Goal: Task Accomplishment & Management: Complete application form

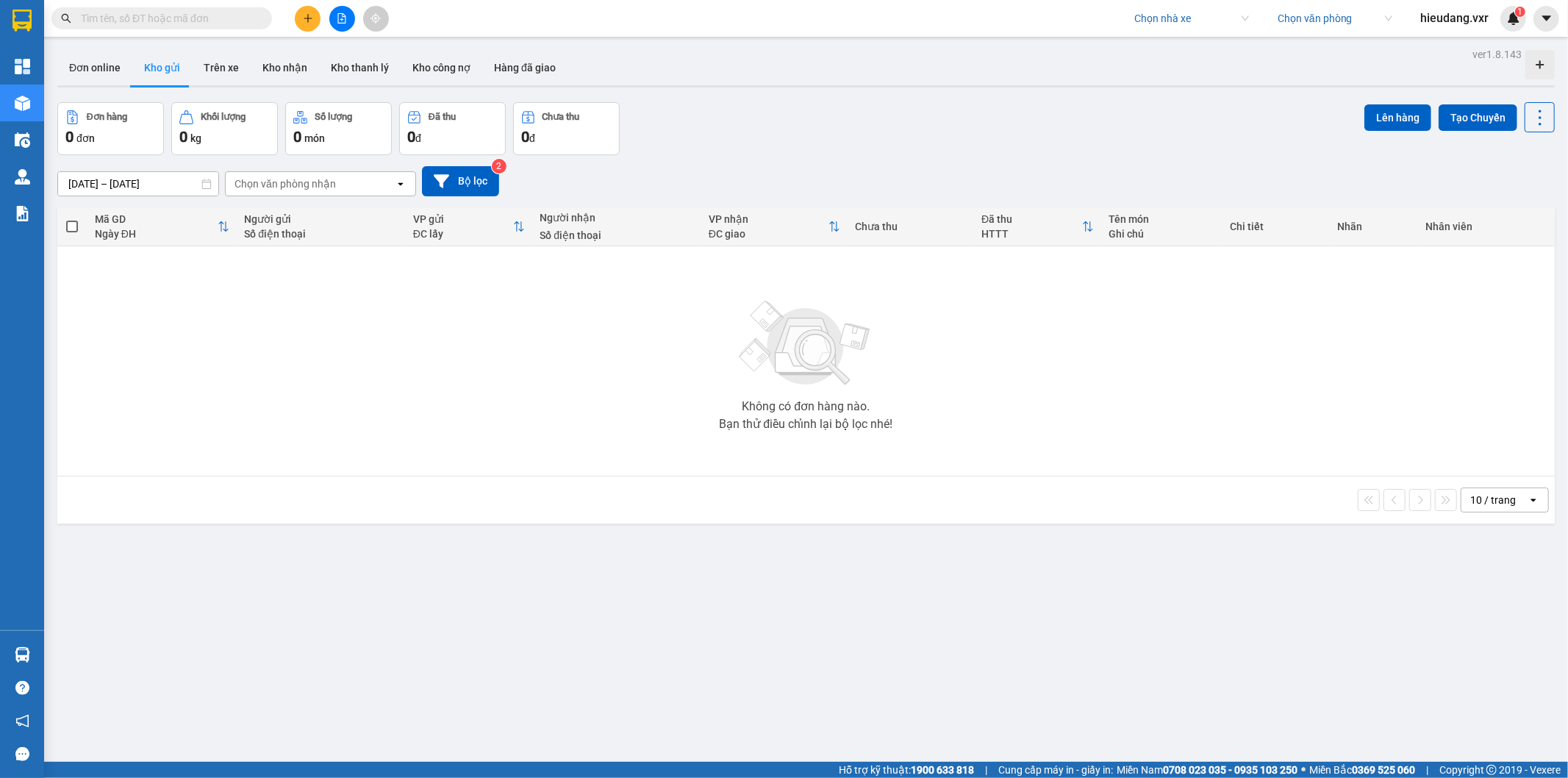
click at [1160, 19] on input "search" at bounding box center [1186, 18] width 104 height 22
type input "[PERSON_NAME]"
click at [1181, 72] on div "Hà Lan" at bounding box center [1190, 71] width 114 height 16
click at [182, 19] on input "text" at bounding box center [167, 18] width 174 height 16
click at [218, 20] on input "text" at bounding box center [167, 18] width 174 height 16
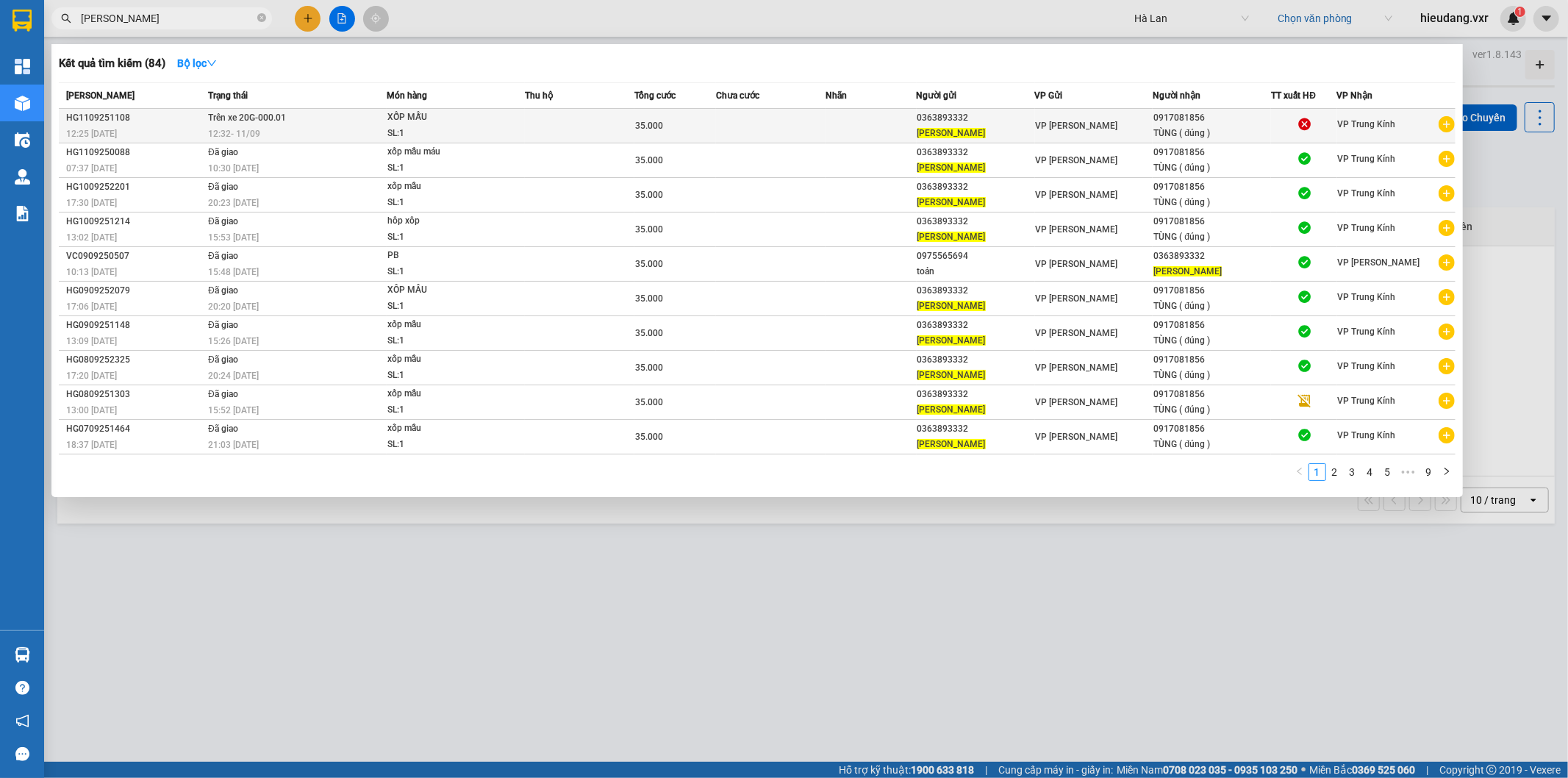
type input "[PERSON_NAME]"
click at [703, 126] on div "35.000" at bounding box center [675, 126] width 80 height 16
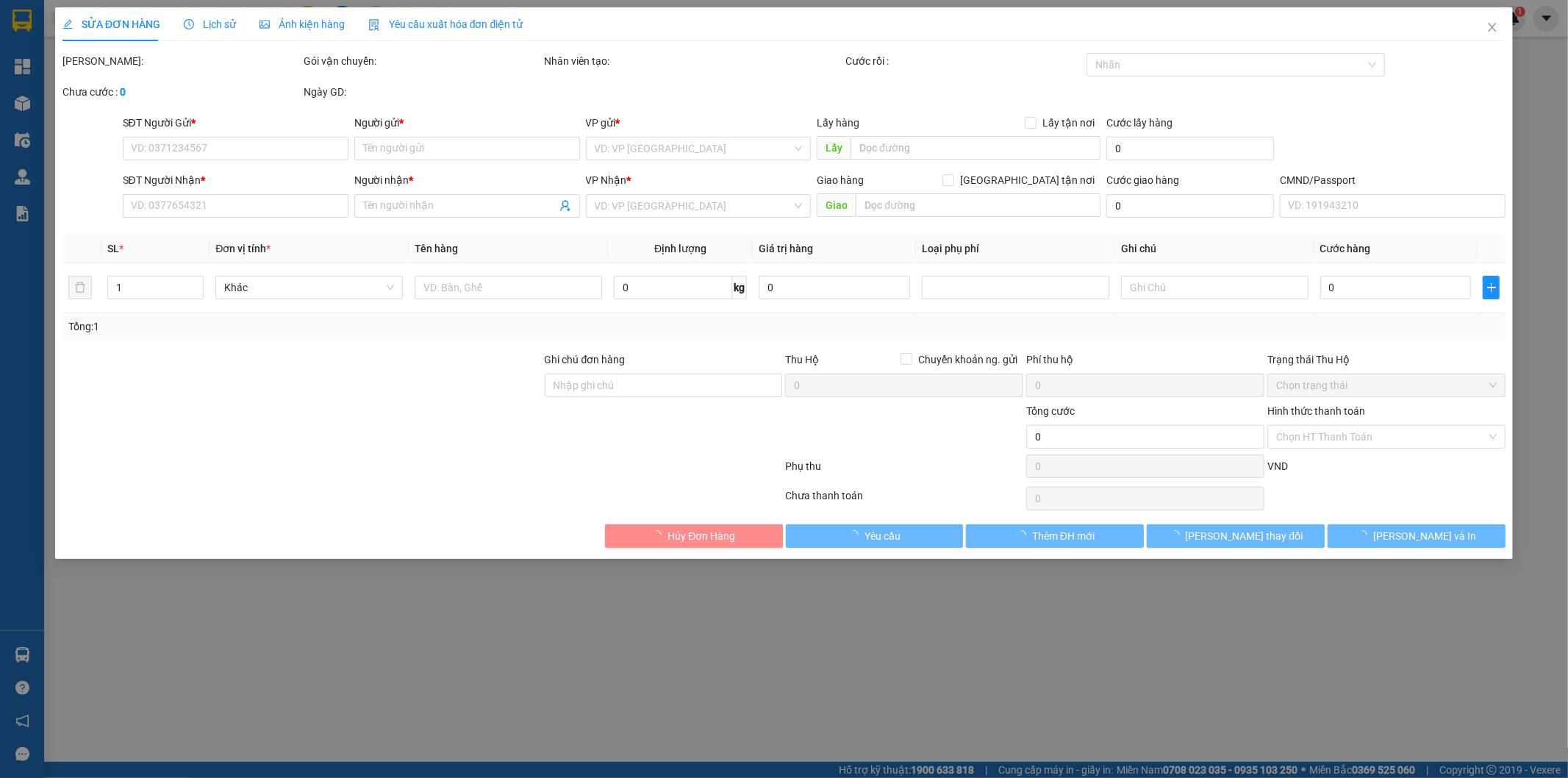
type input "0363893332"
type input "[PERSON_NAME]"
type input "0917081856"
type input "TÙNG ( đúng )"
type input "35.000"
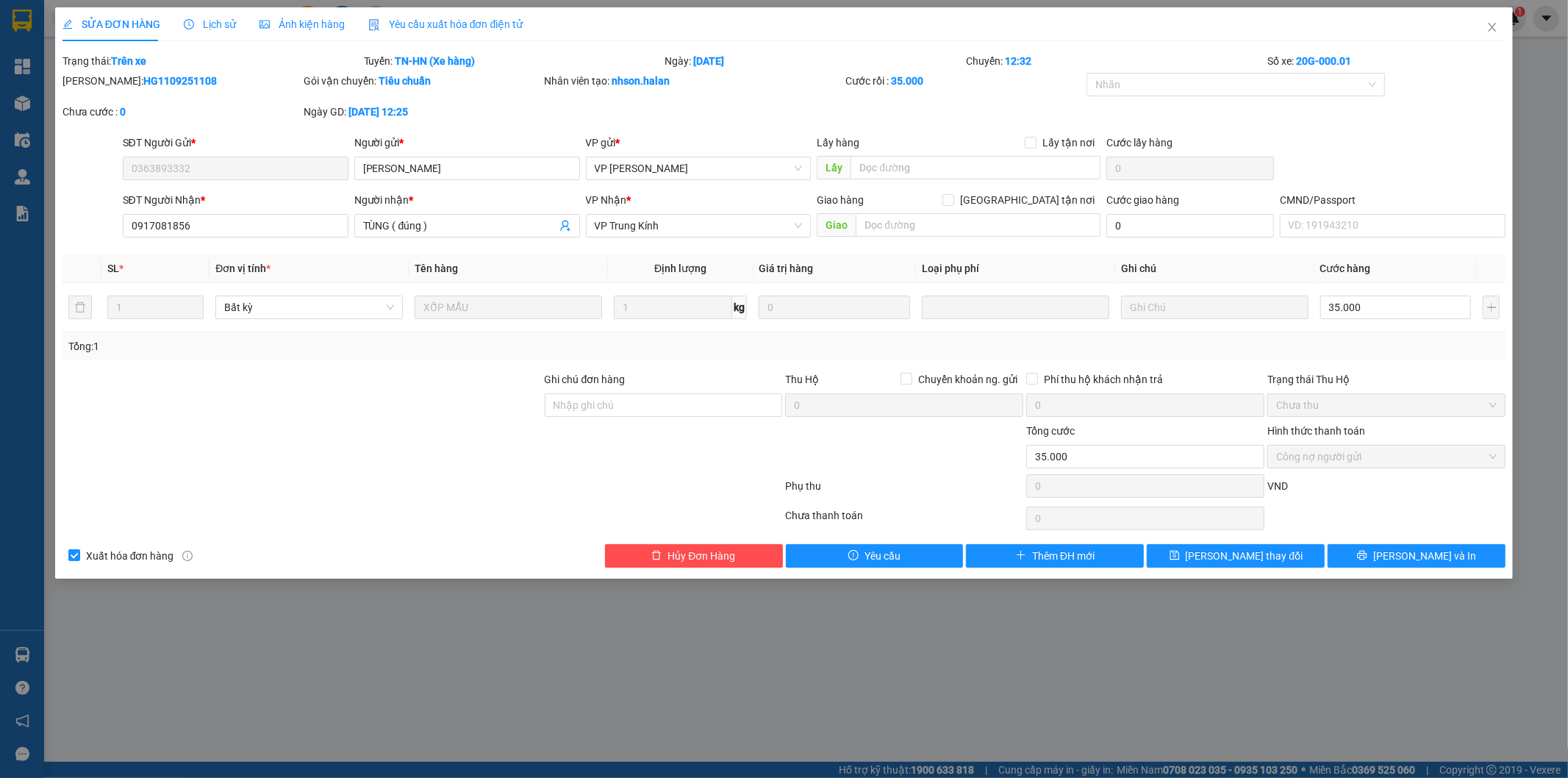
click at [451, 26] on span "Yêu cầu xuất hóa đơn điện tử" at bounding box center [446, 24] width 155 height 12
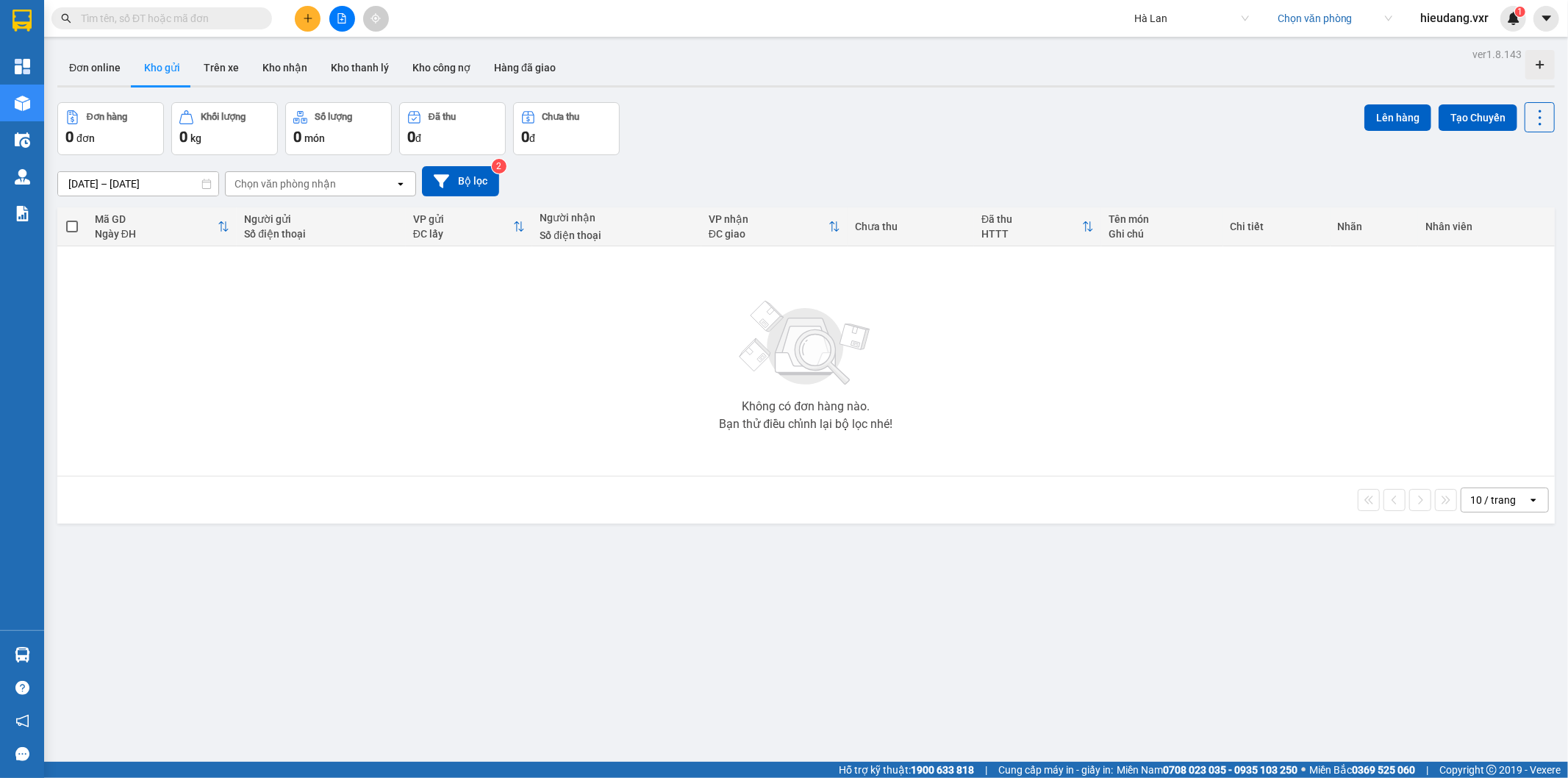
click at [177, 17] on input "text" at bounding box center [167, 18] width 174 height 16
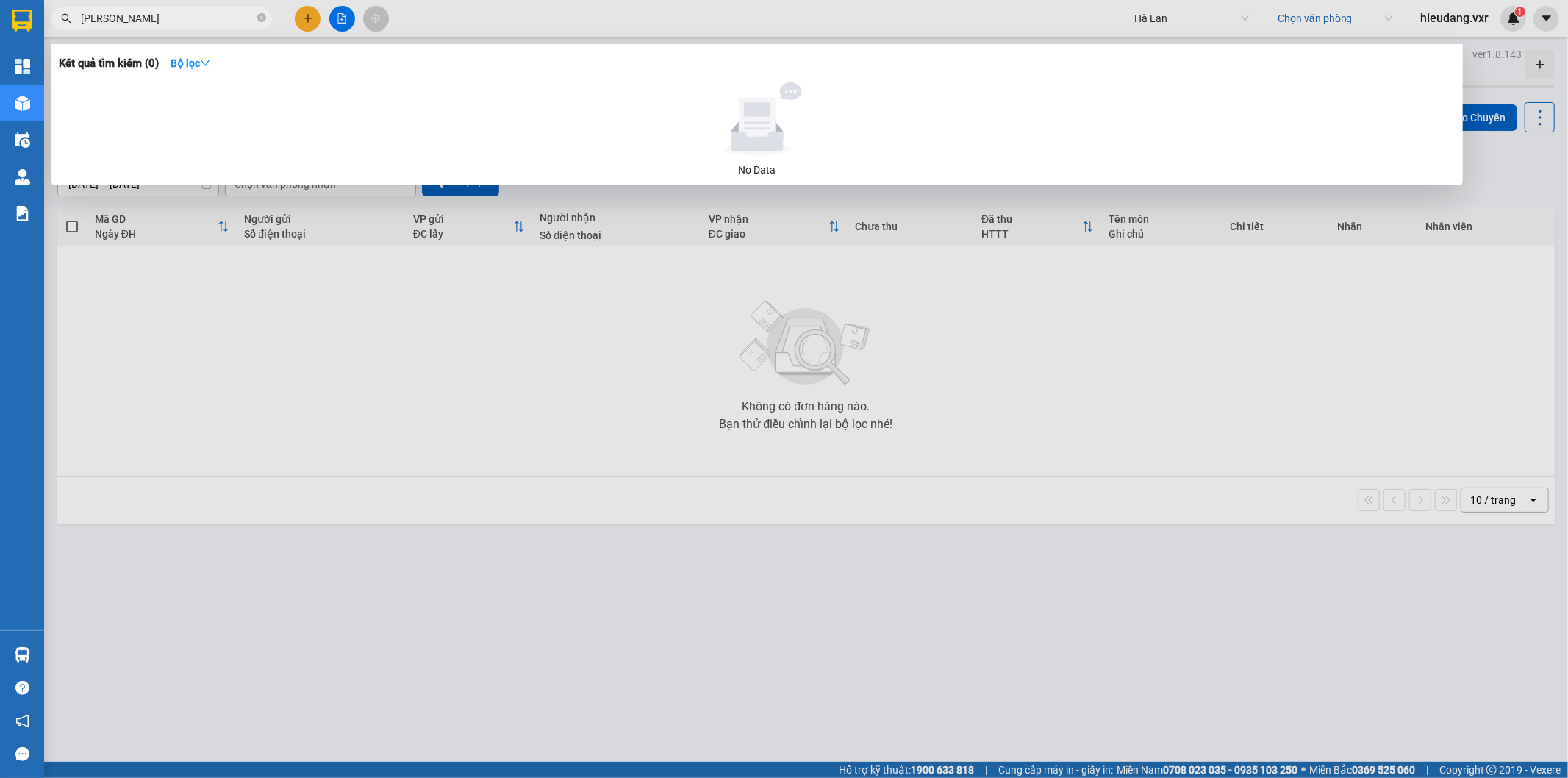
click at [101, 20] on input "lama văn tùng" at bounding box center [167, 18] width 174 height 16
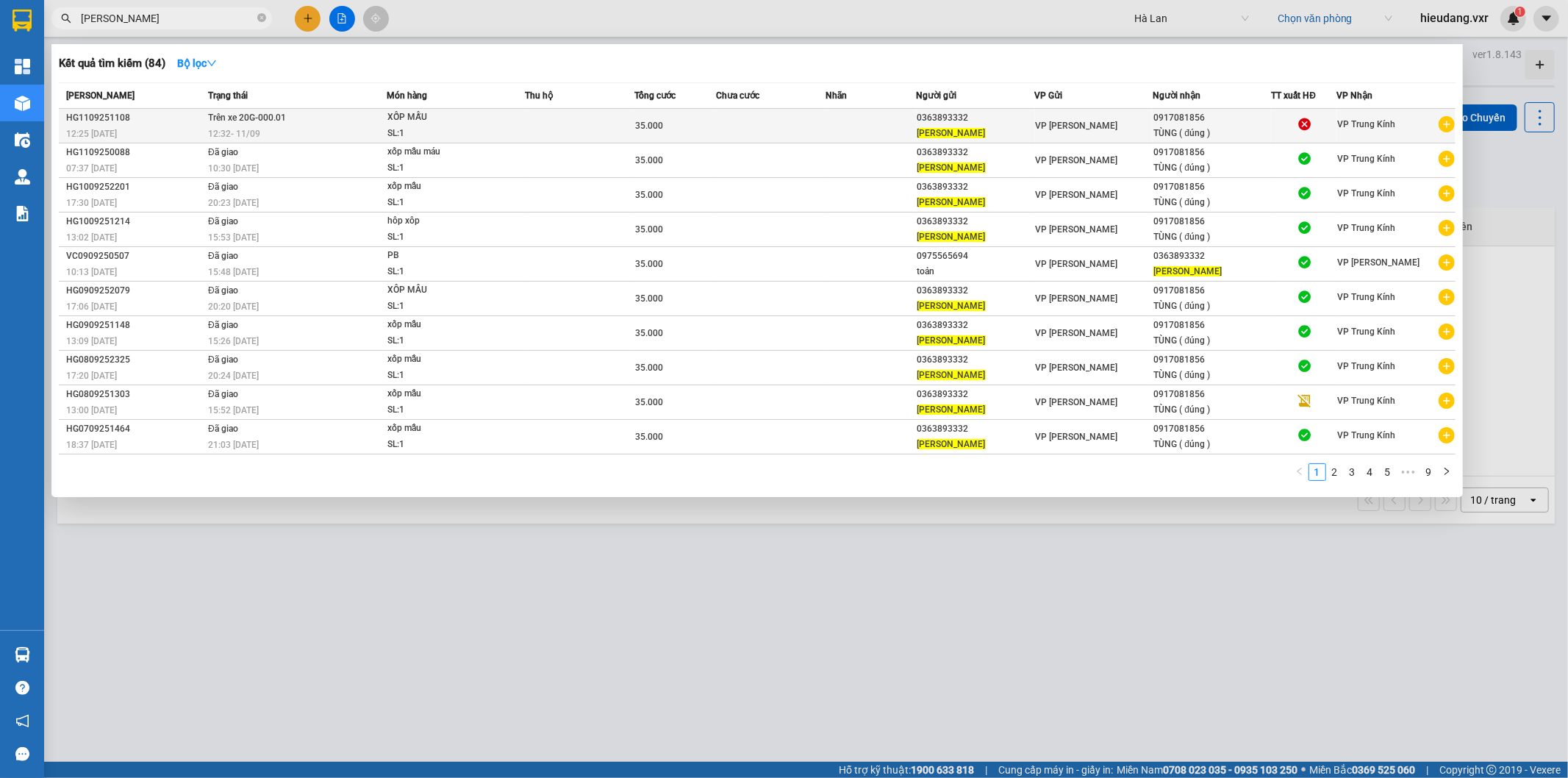
type input "[PERSON_NAME]"
click at [766, 136] on td at bounding box center [770, 126] width 110 height 34
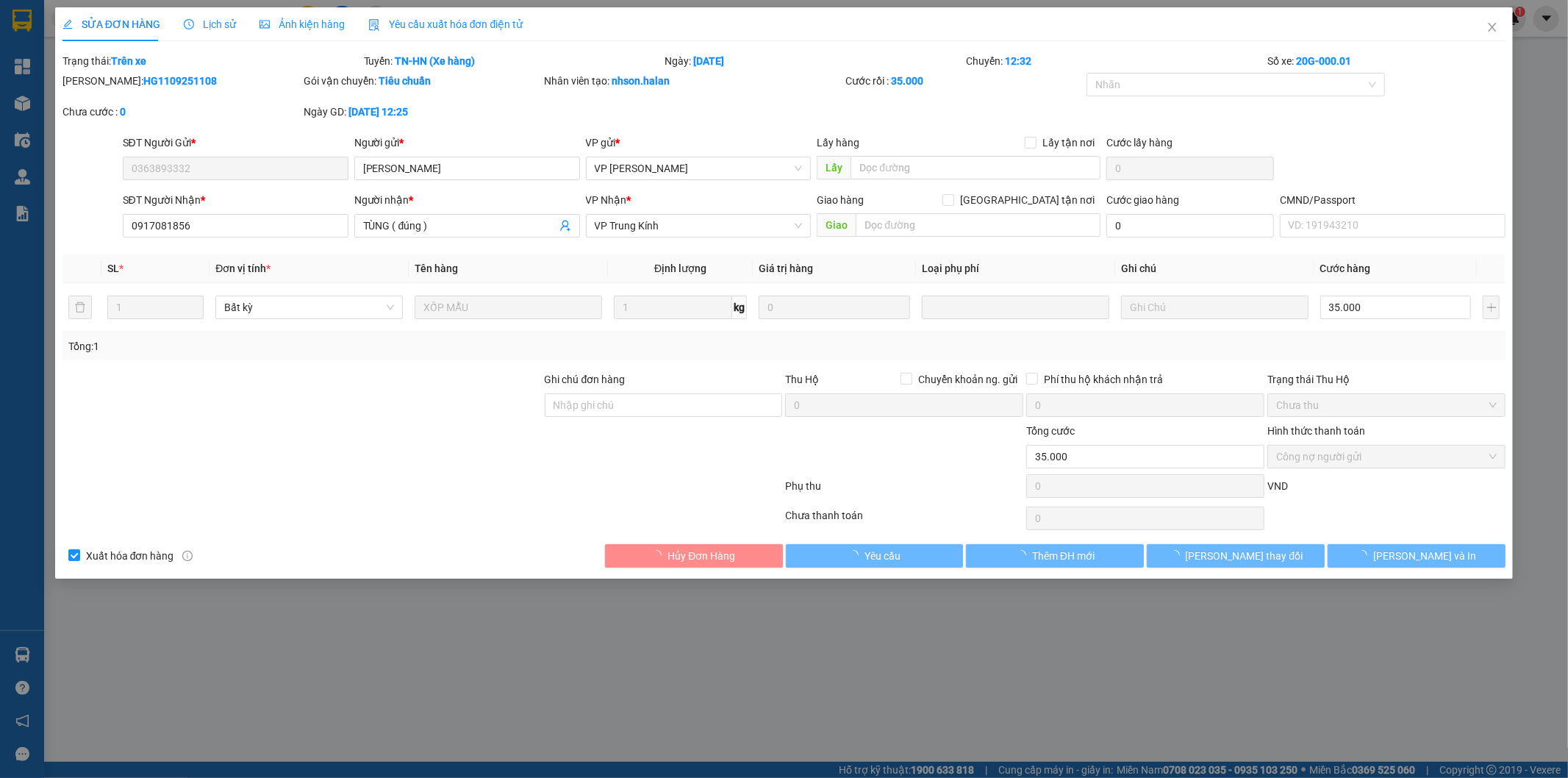
type input "0363893332"
type input "[PERSON_NAME]"
type input "0917081856"
type input "TÙNG ( đúng )"
type input "35.000"
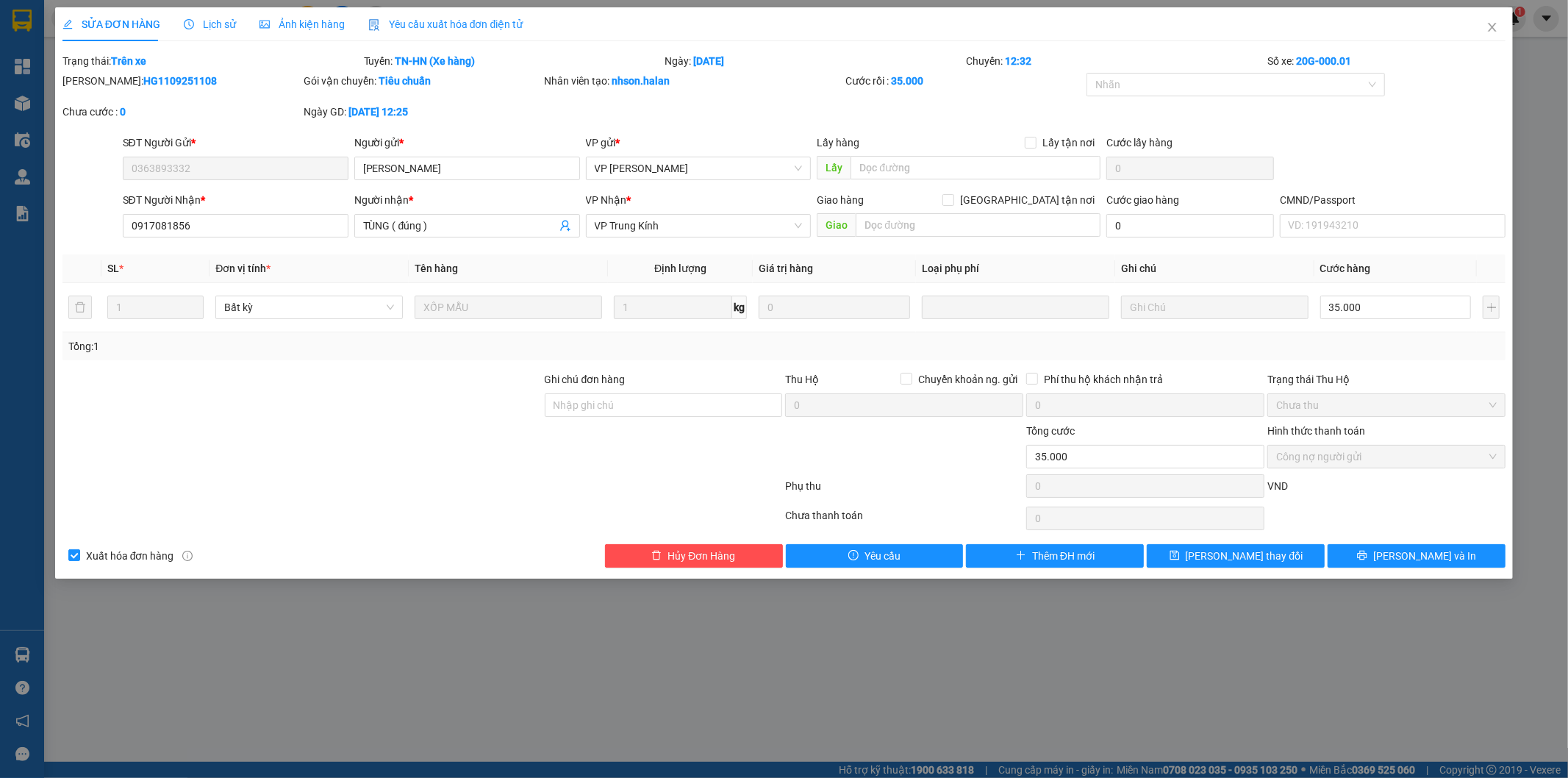
click at [408, 30] on span "Yêu cầu xuất hóa đơn điện tử" at bounding box center [446, 24] width 155 height 12
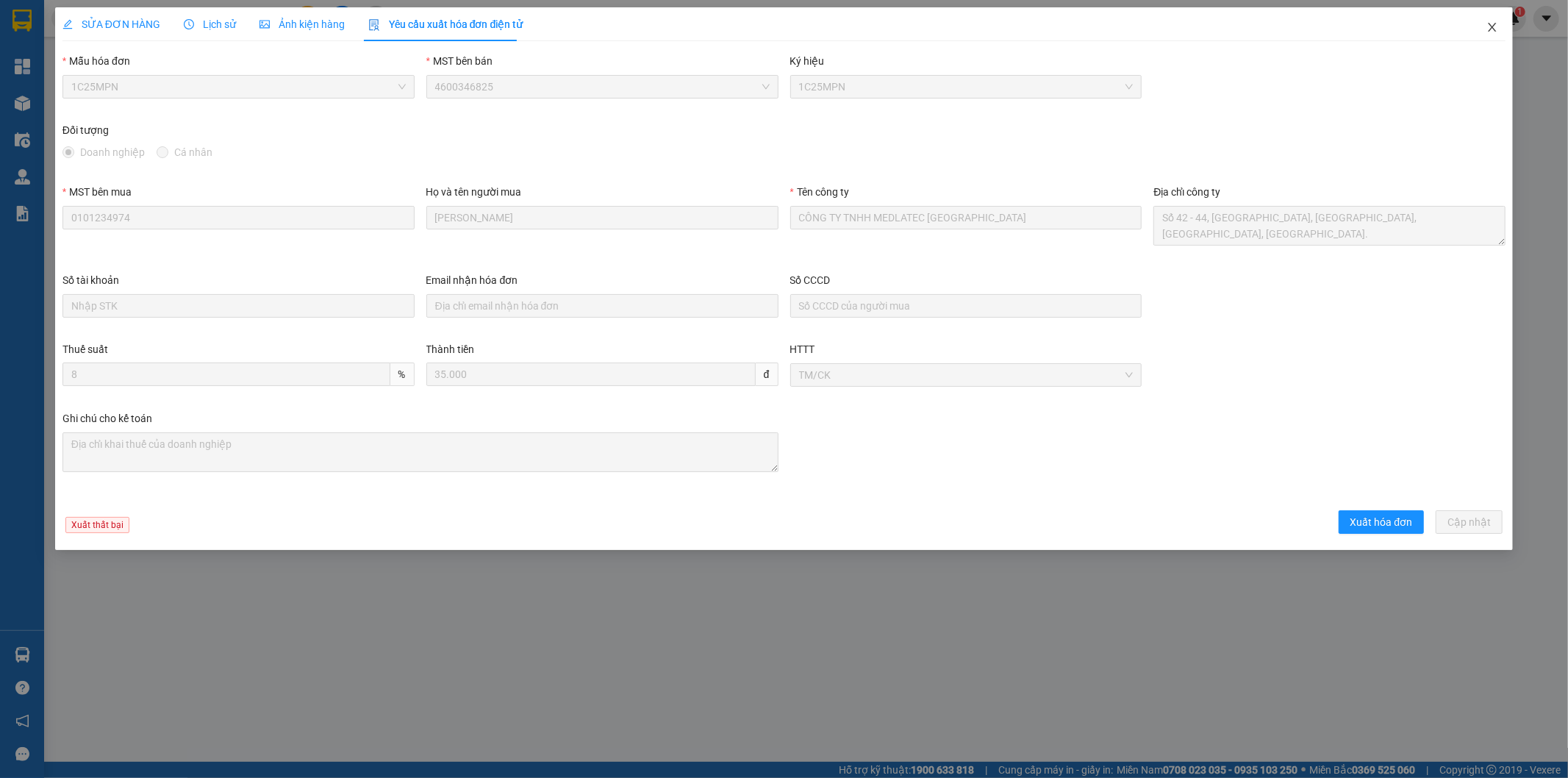
drag, startPoint x: 1478, startPoint y: 17, endPoint x: 1487, endPoint y: 19, distance: 9.2
click at [1478, 15] on span "Close" at bounding box center [1491, 27] width 41 height 41
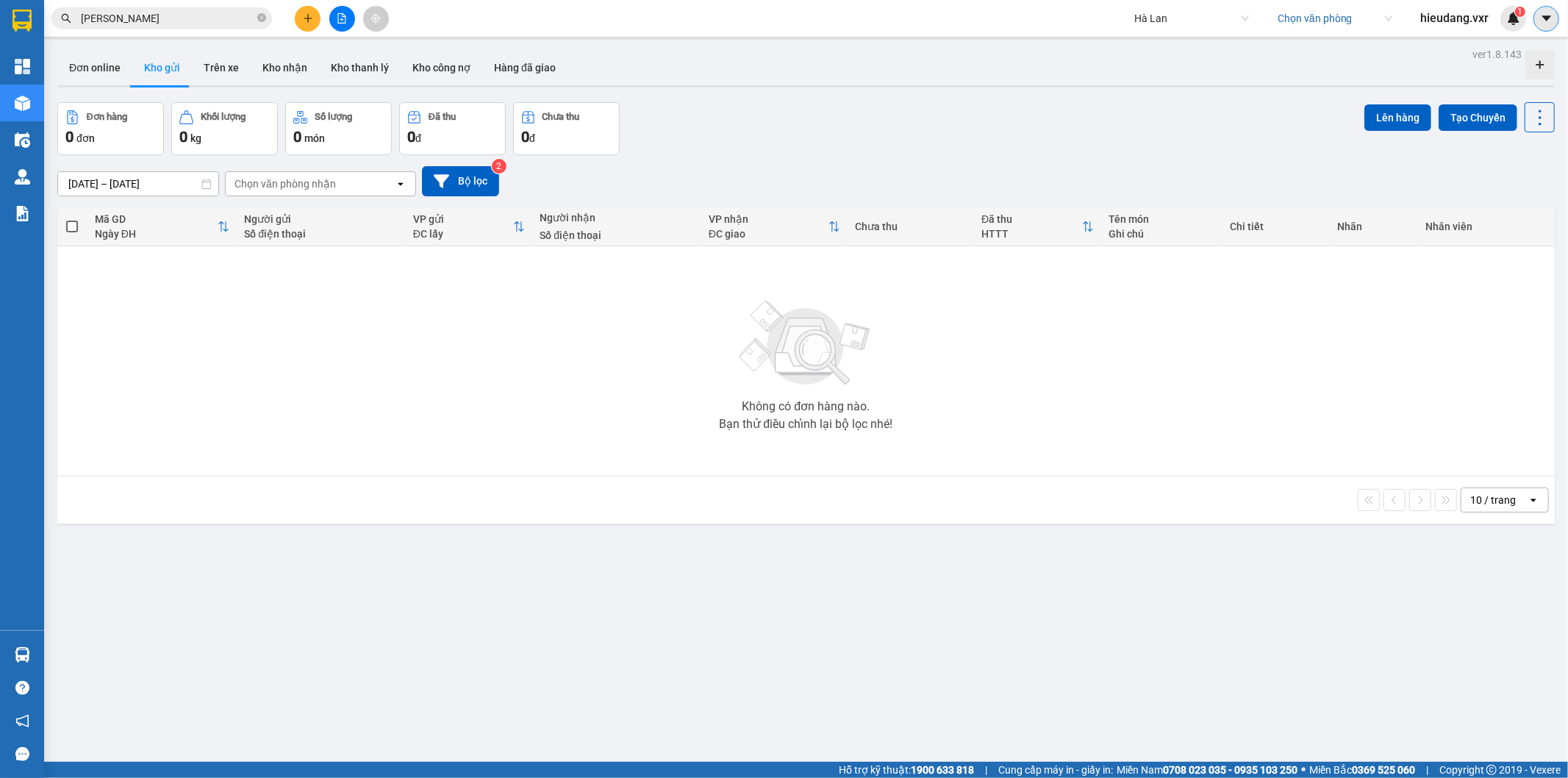
click at [1541, 19] on icon "caret-down" at bounding box center [1546, 18] width 14 height 14
click at [1488, 54] on div "Cấu hình nhà xe" at bounding box center [1506, 55] width 74 height 16
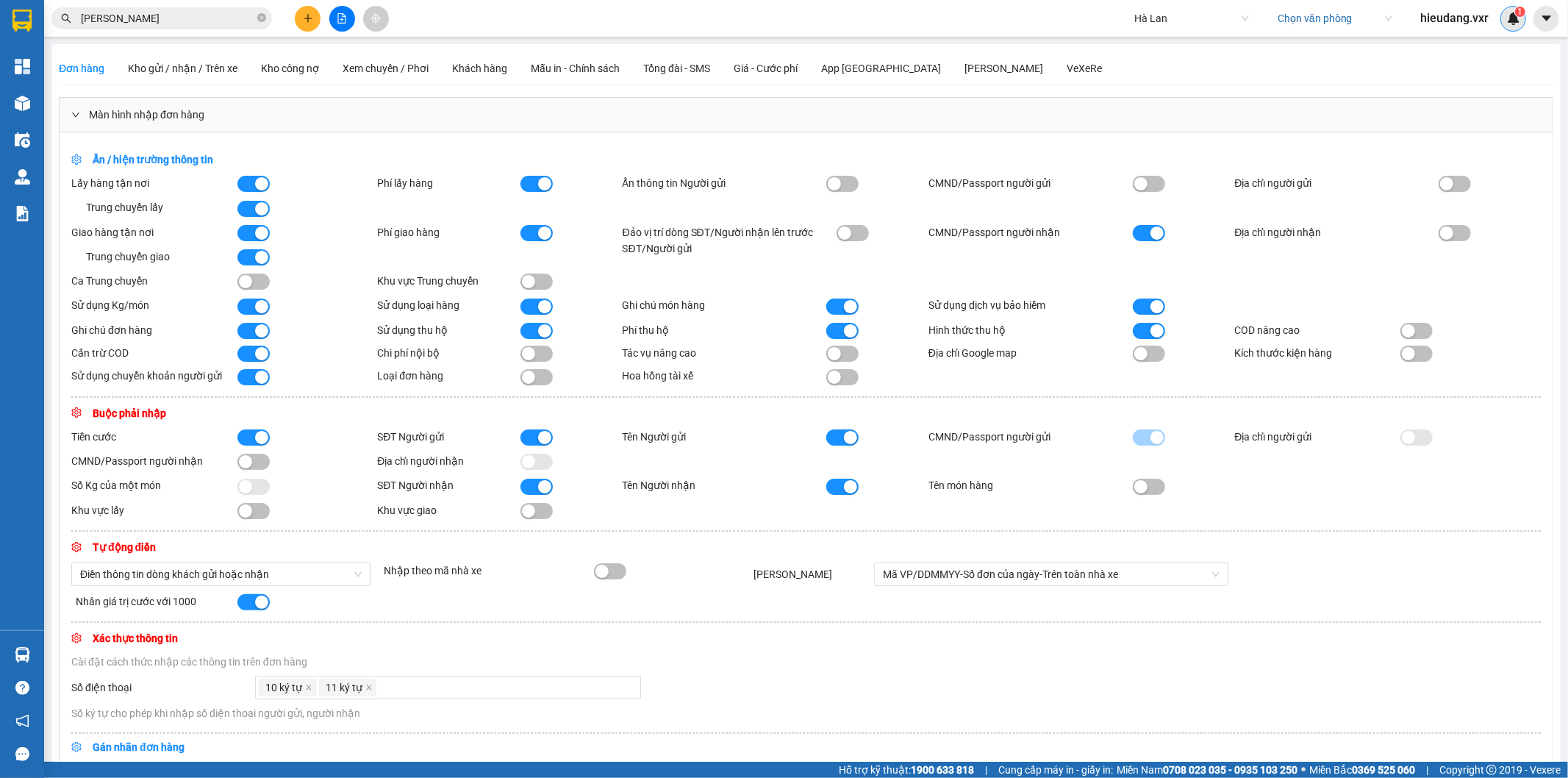
click at [1509, 18] on img at bounding box center [1513, 18] width 14 height 14
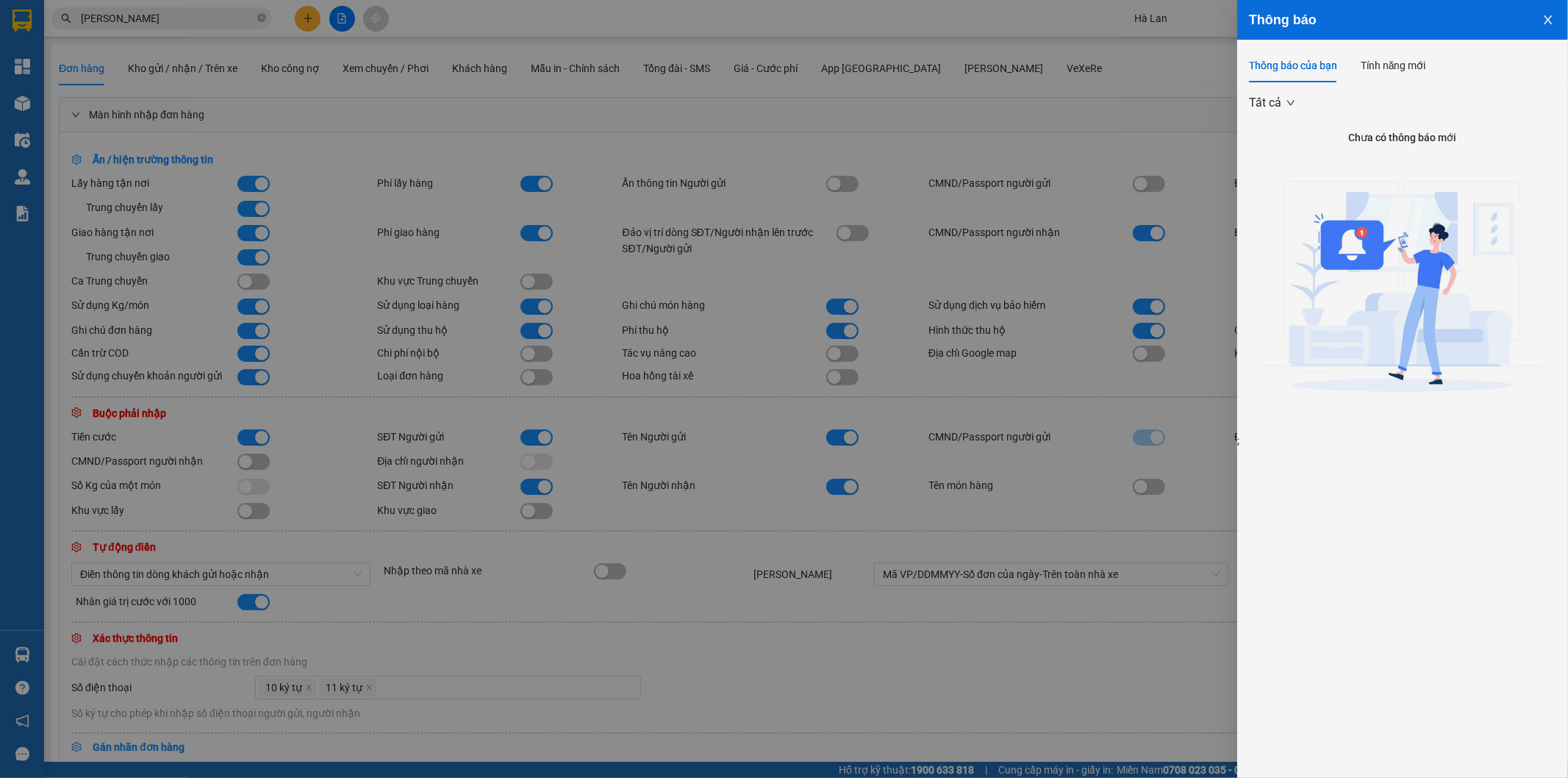
click at [1551, 9] on button "Close" at bounding box center [1548, 18] width 40 height 38
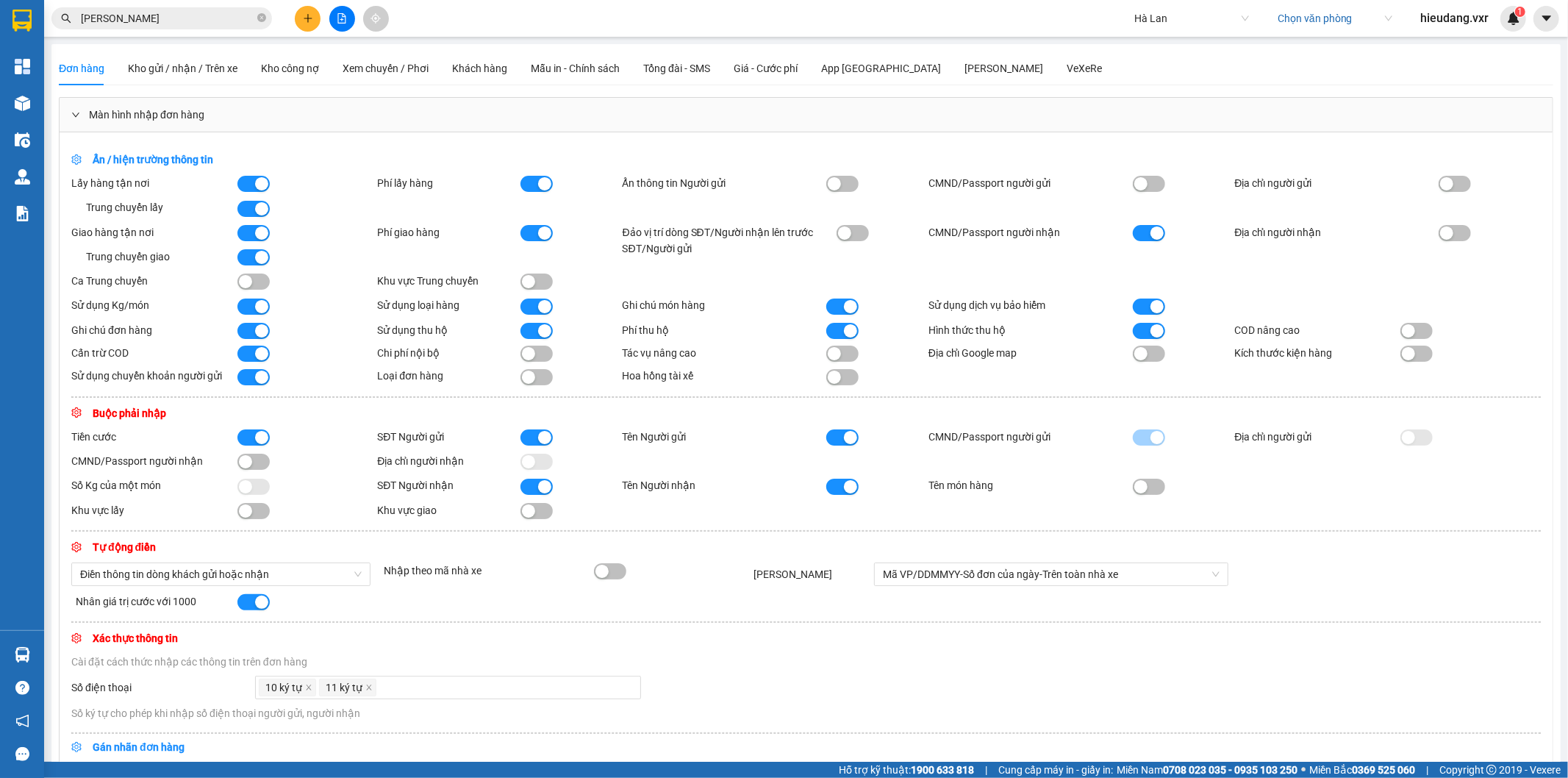
click at [1454, 11] on span "hieudang.vxr" at bounding box center [1454, 18] width 92 height 18
click at [1436, 49] on span "Đăng xuất" at bounding box center [1462, 46] width 62 height 16
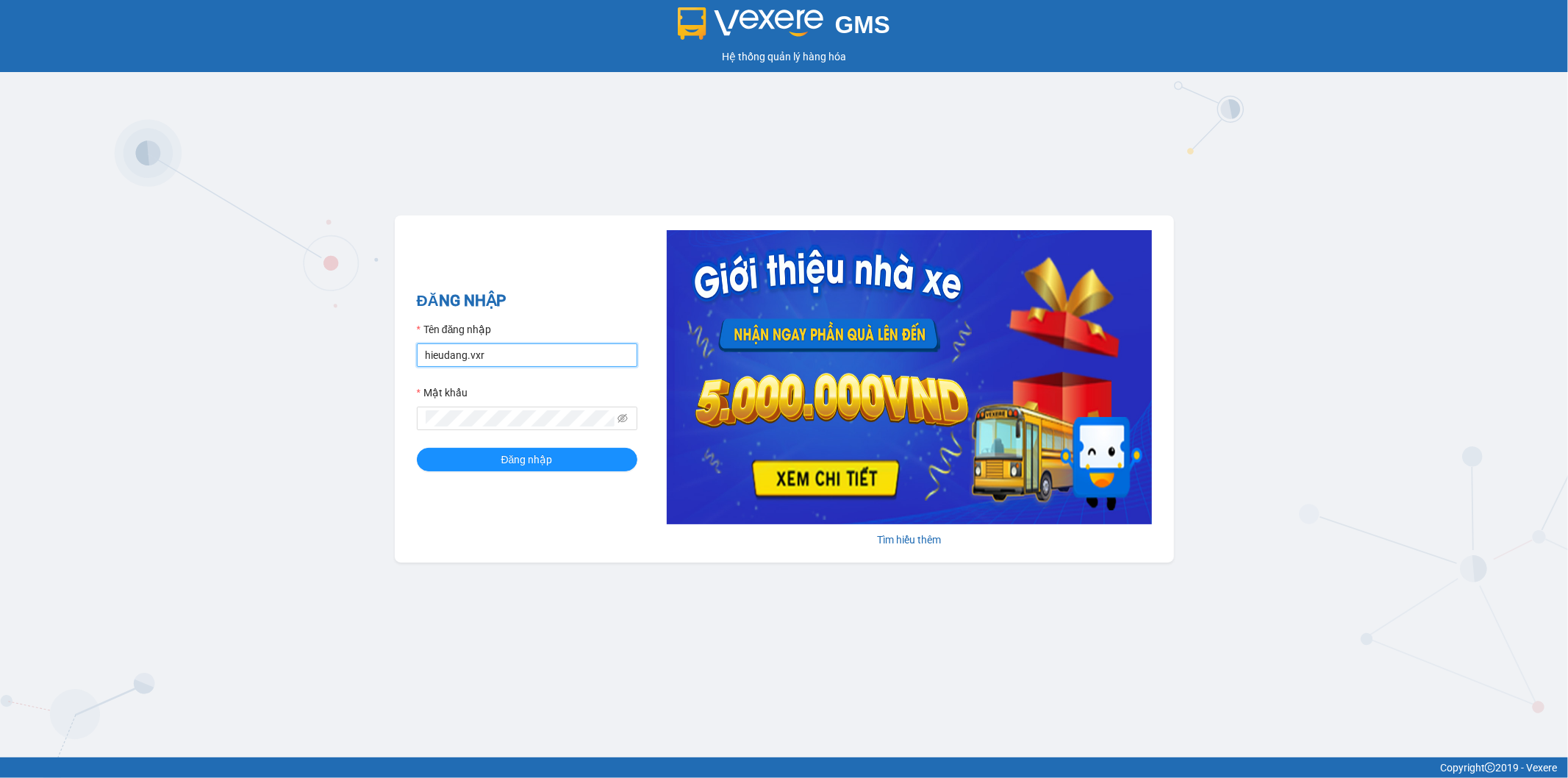
click at [498, 356] on input "hieudang.vxr" at bounding box center [527, 355] width 221 height 23
paste input "testpm.halan"
type input "testpm.halan"
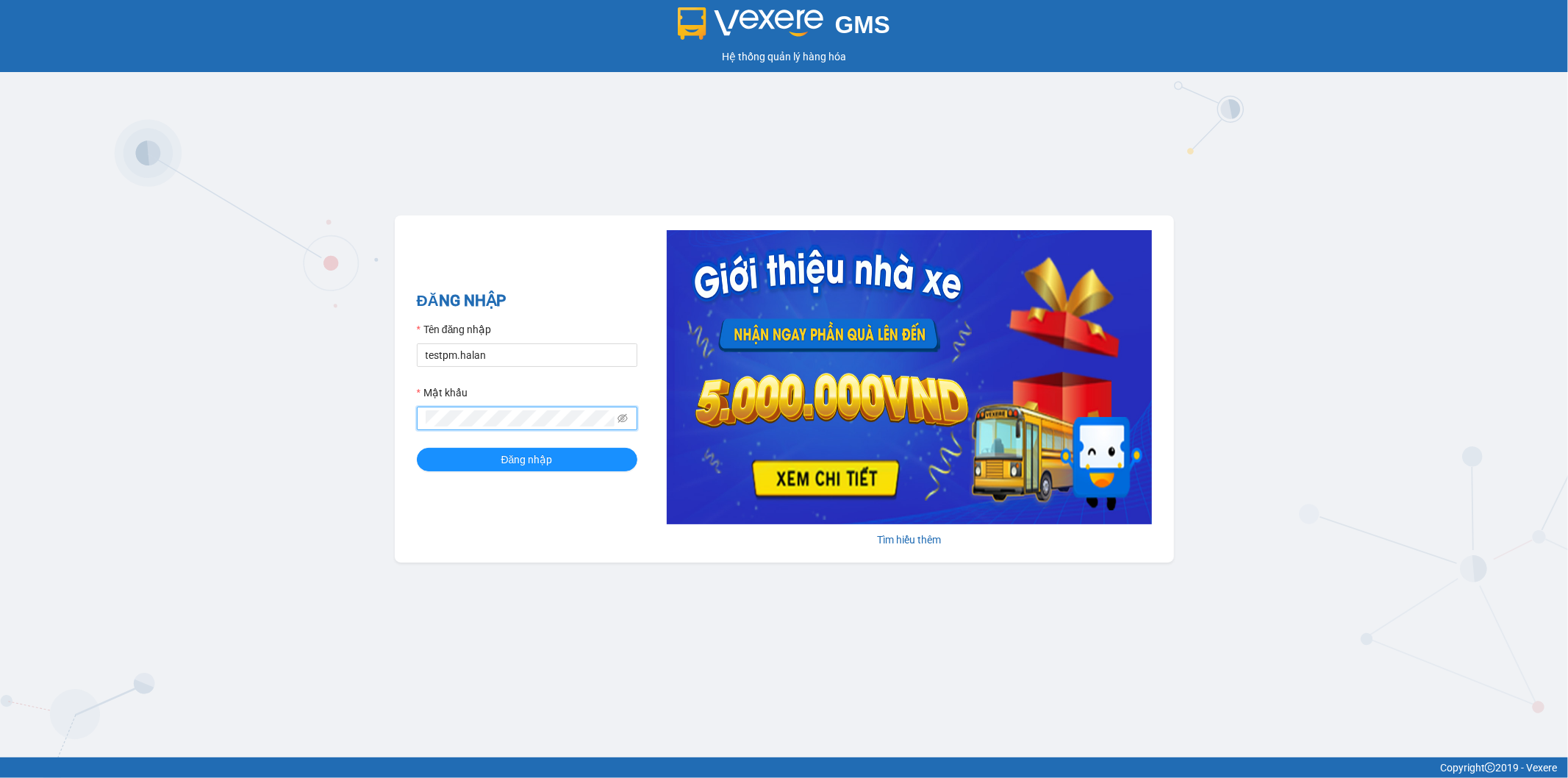
click at [417, 447] on button "Đăng nhập" at bounding box center [527, 459] width 221 height 23
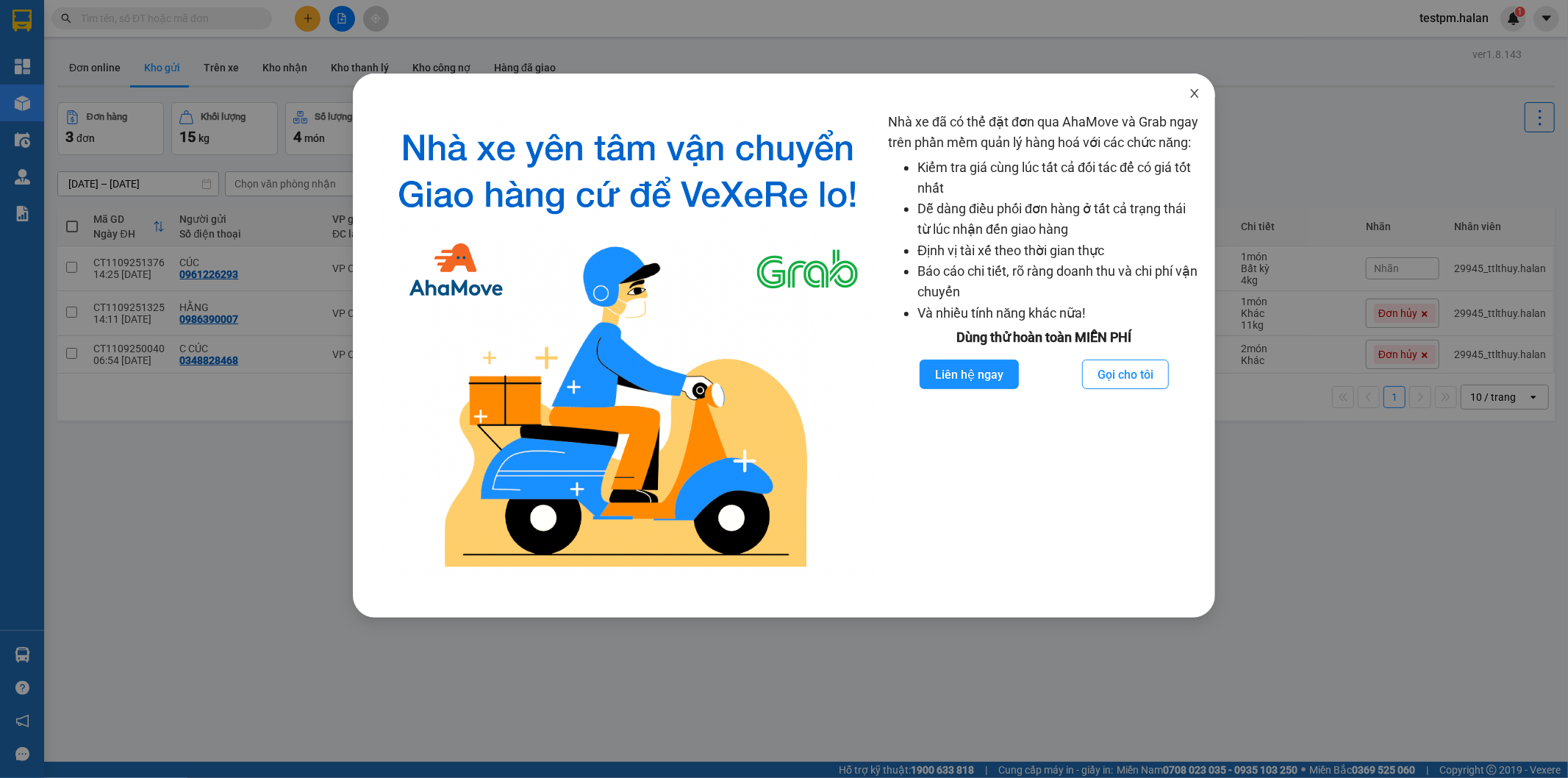
click at [1196, 99] on icon "close" at bounding box center [1194, 93] width 12 height 12
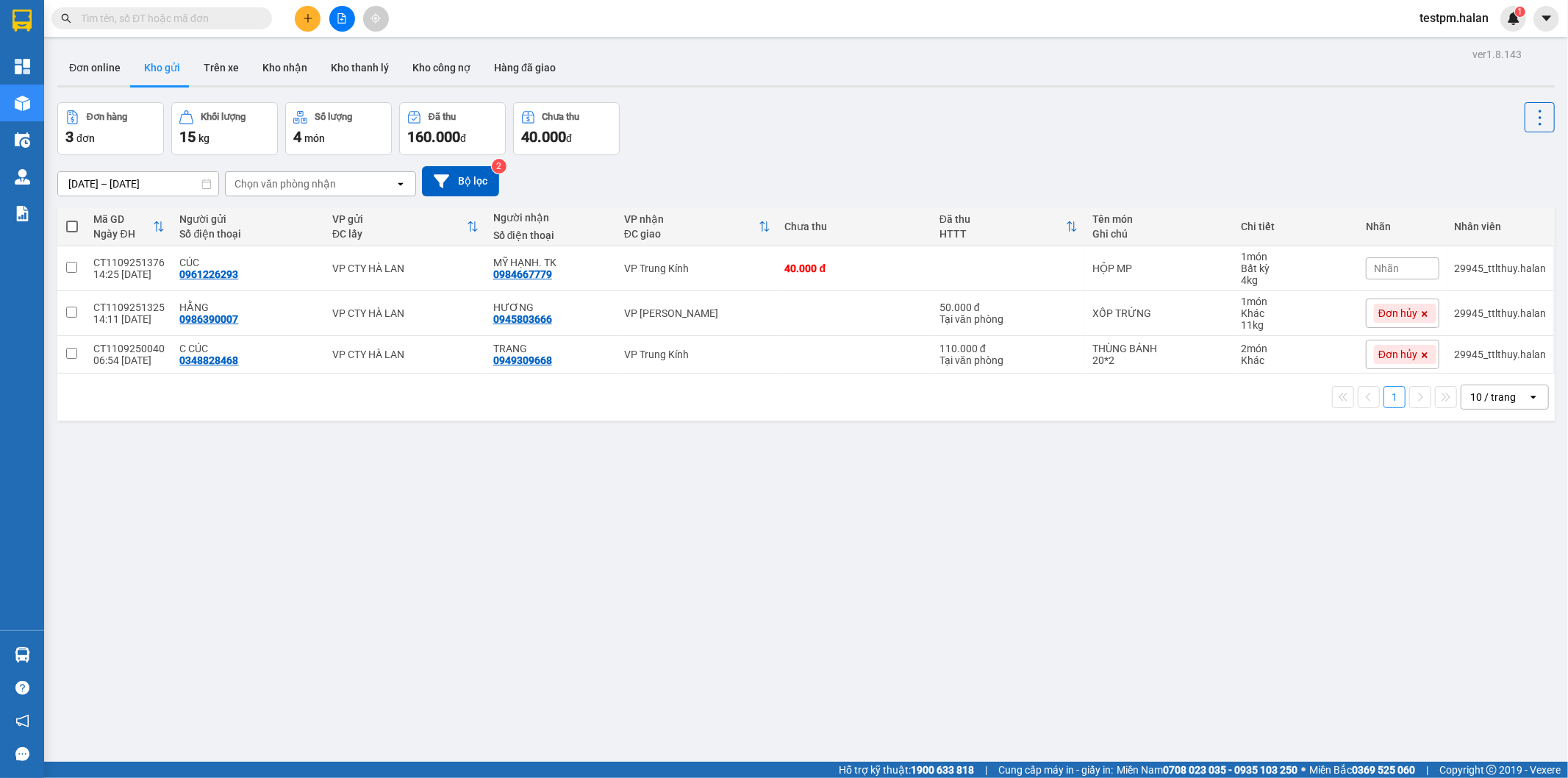
click at [188, 18] on input "text" at bounding box center [167, 18] width 174 height 16
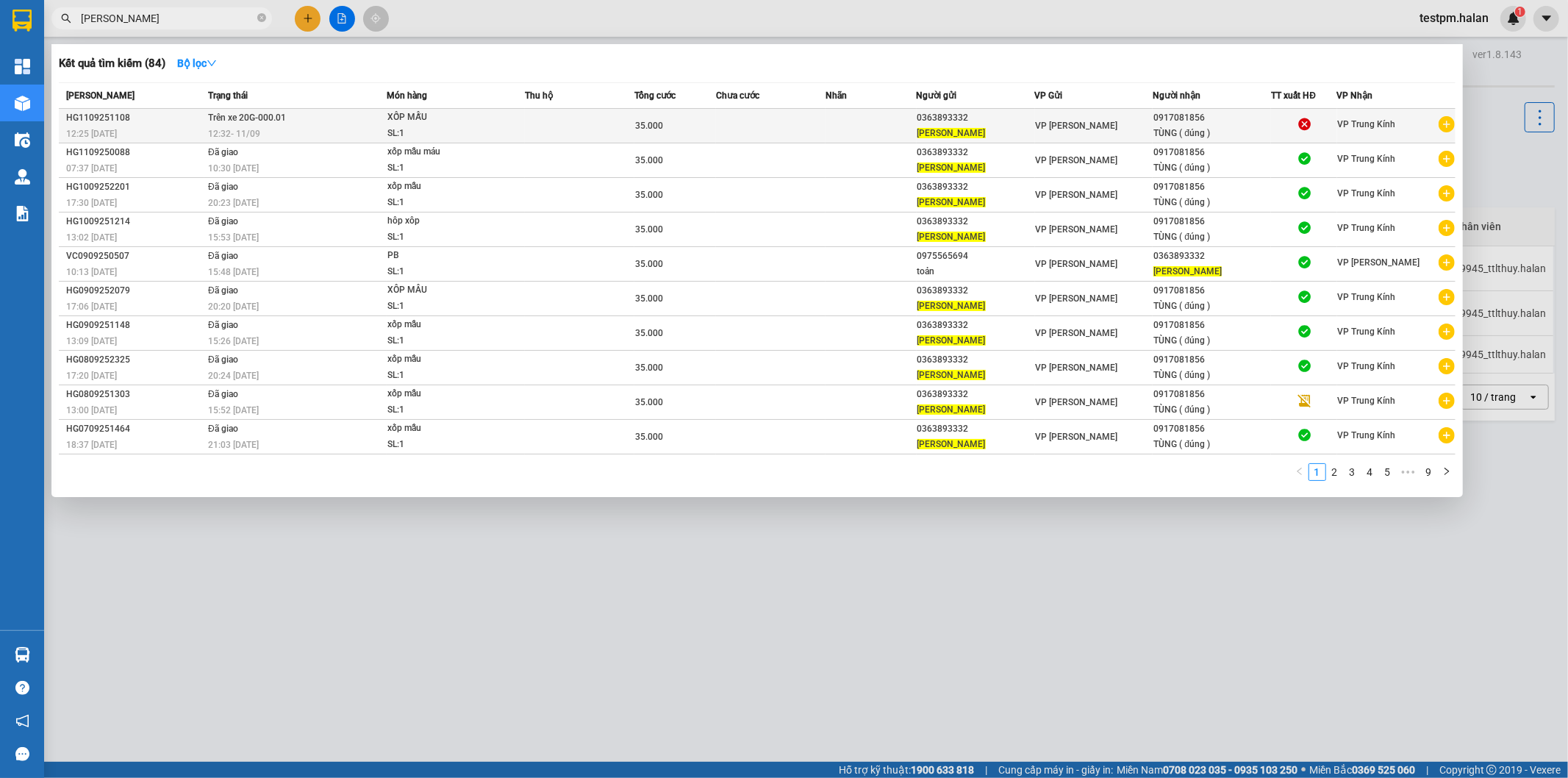
type input "lâm văn tùng"
click at [550, 130] on td at bounding box center [579, 126] width 110 height 34
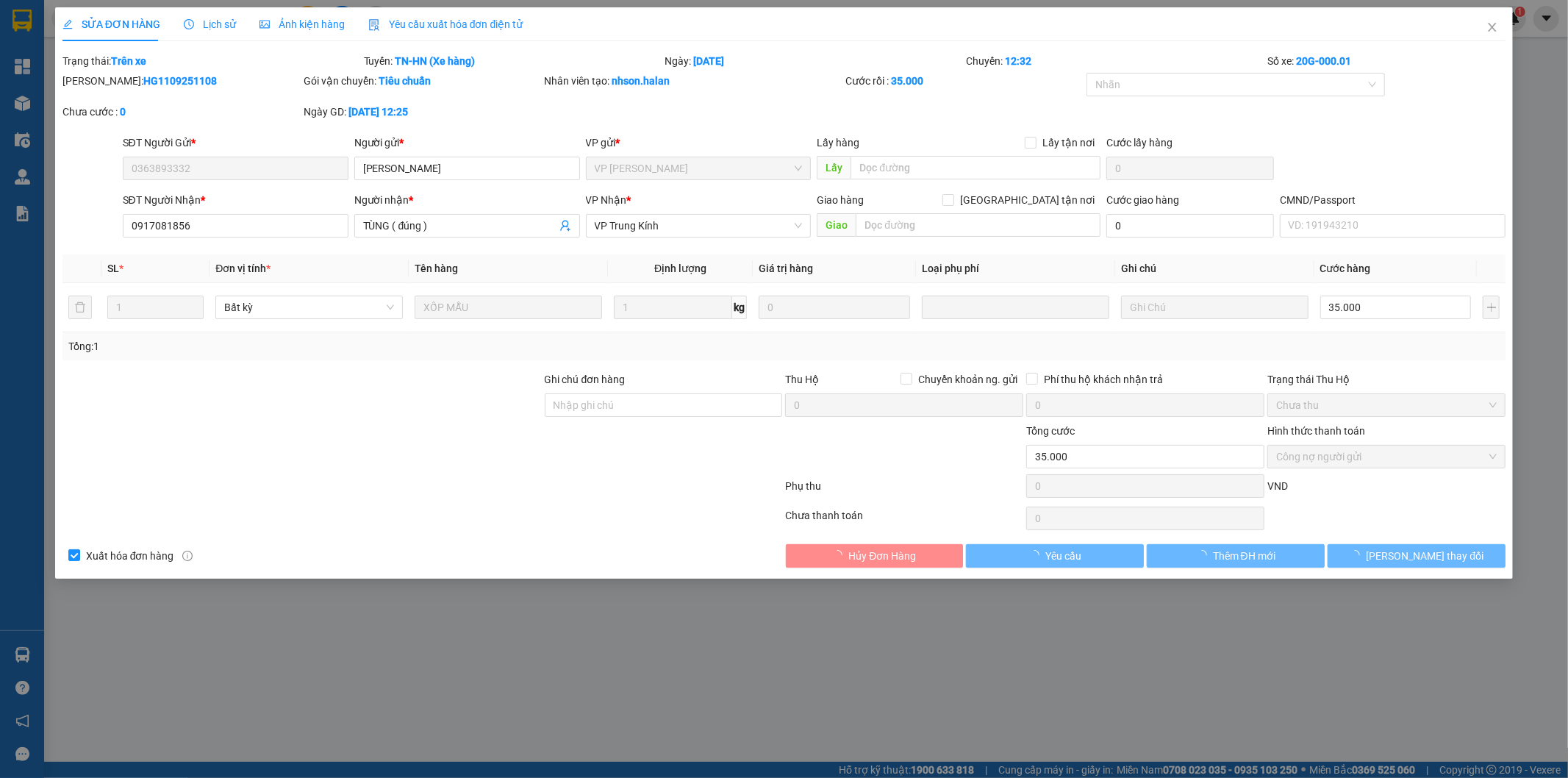
type input "0363893332"
type input "[PERSON_NAME]"
type input "0917081856"
type input "TÙNG ( đúng )"
type input "35.000"
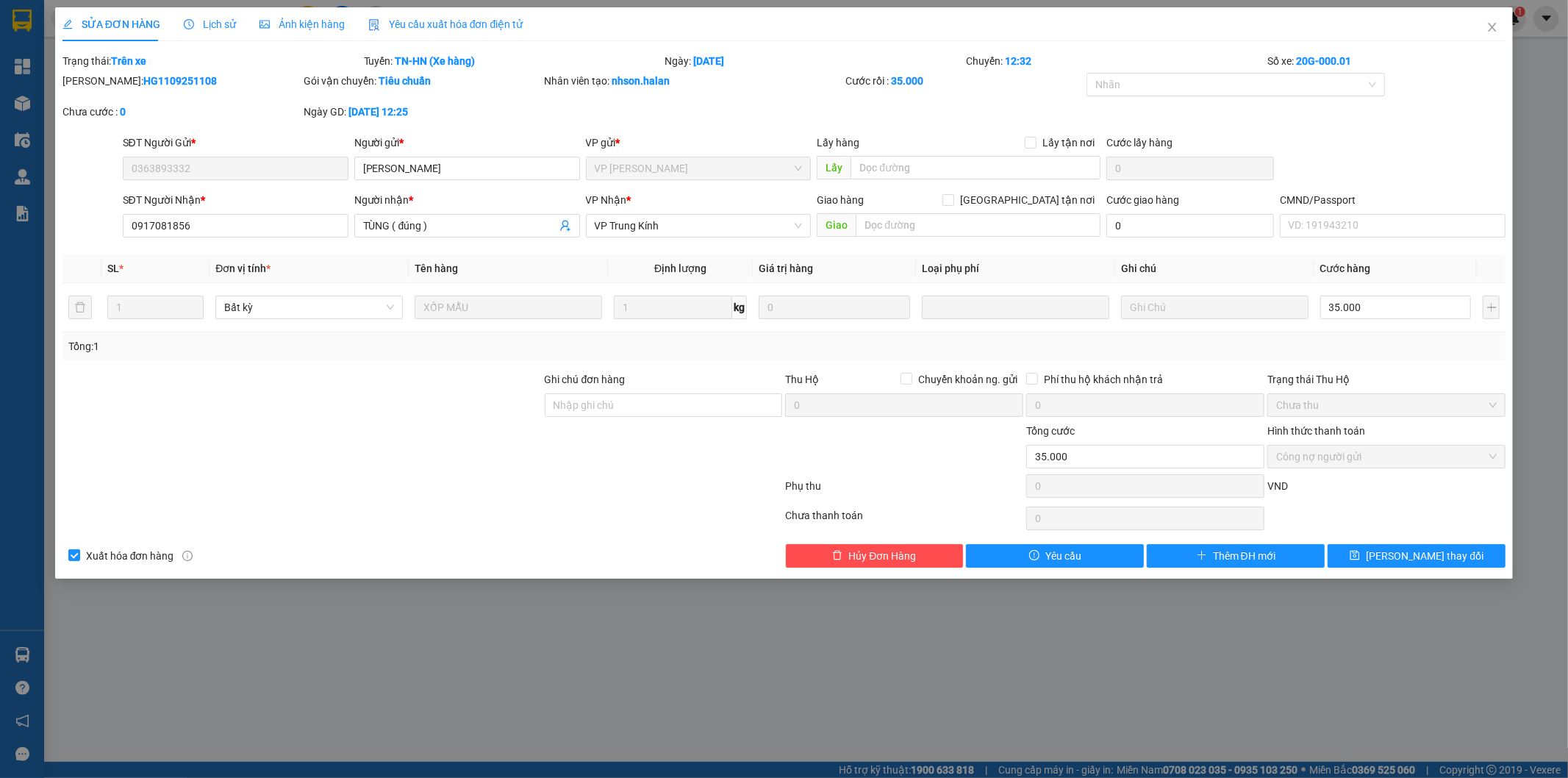
click at [407, 18] on span "Yêu cầu xuất hóa đơn điện tử" at bounding box center [446, 24] width 155 height 12
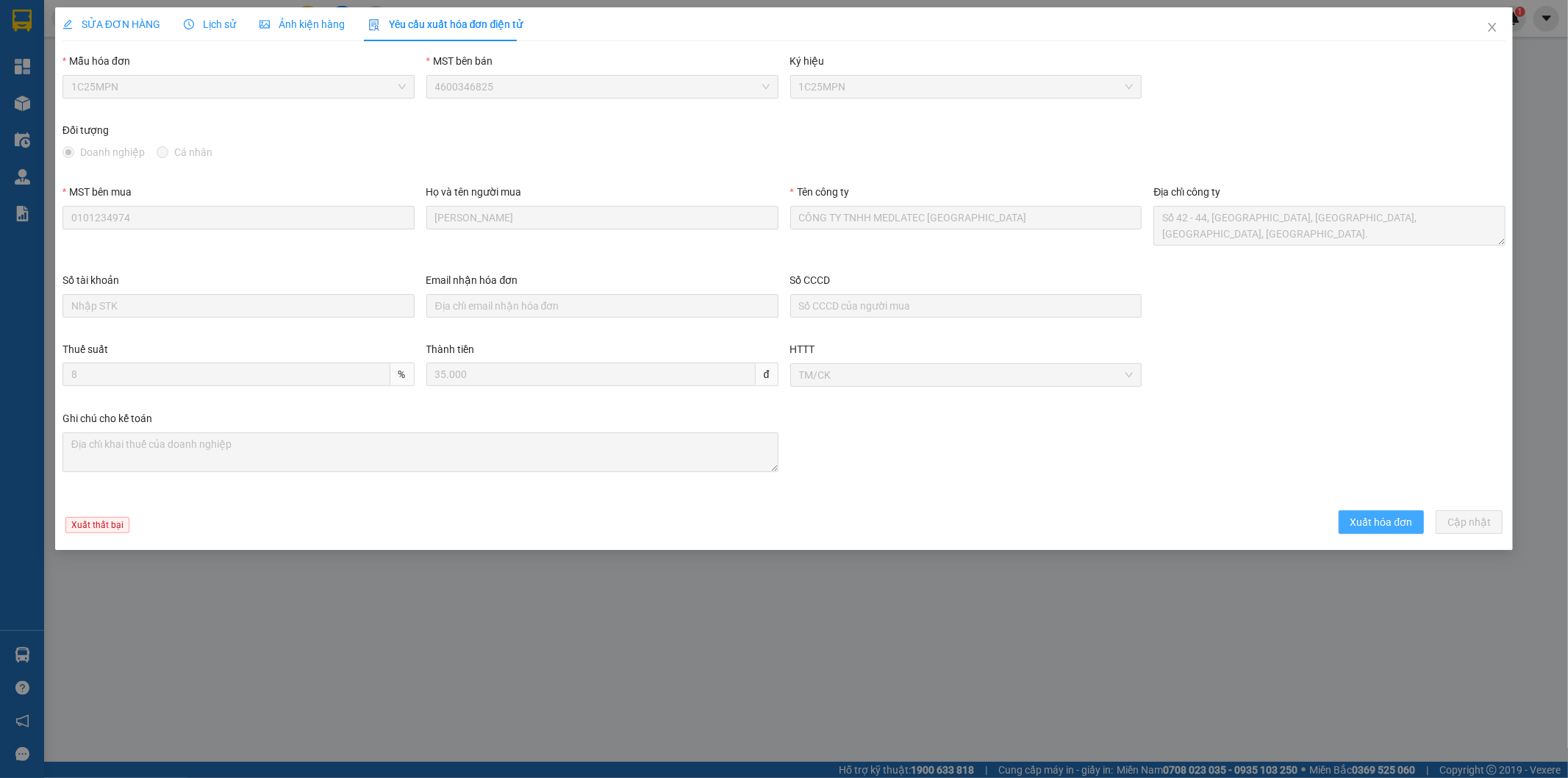
click at [1352, 519] on button "Xuất hóa đơn" at bounding box center [1381, 522] width 86 height 23
click at [147, 24] on span "SỬA ĐƠN HÀNG" at bounding box center [111, 24] width 98 height 12
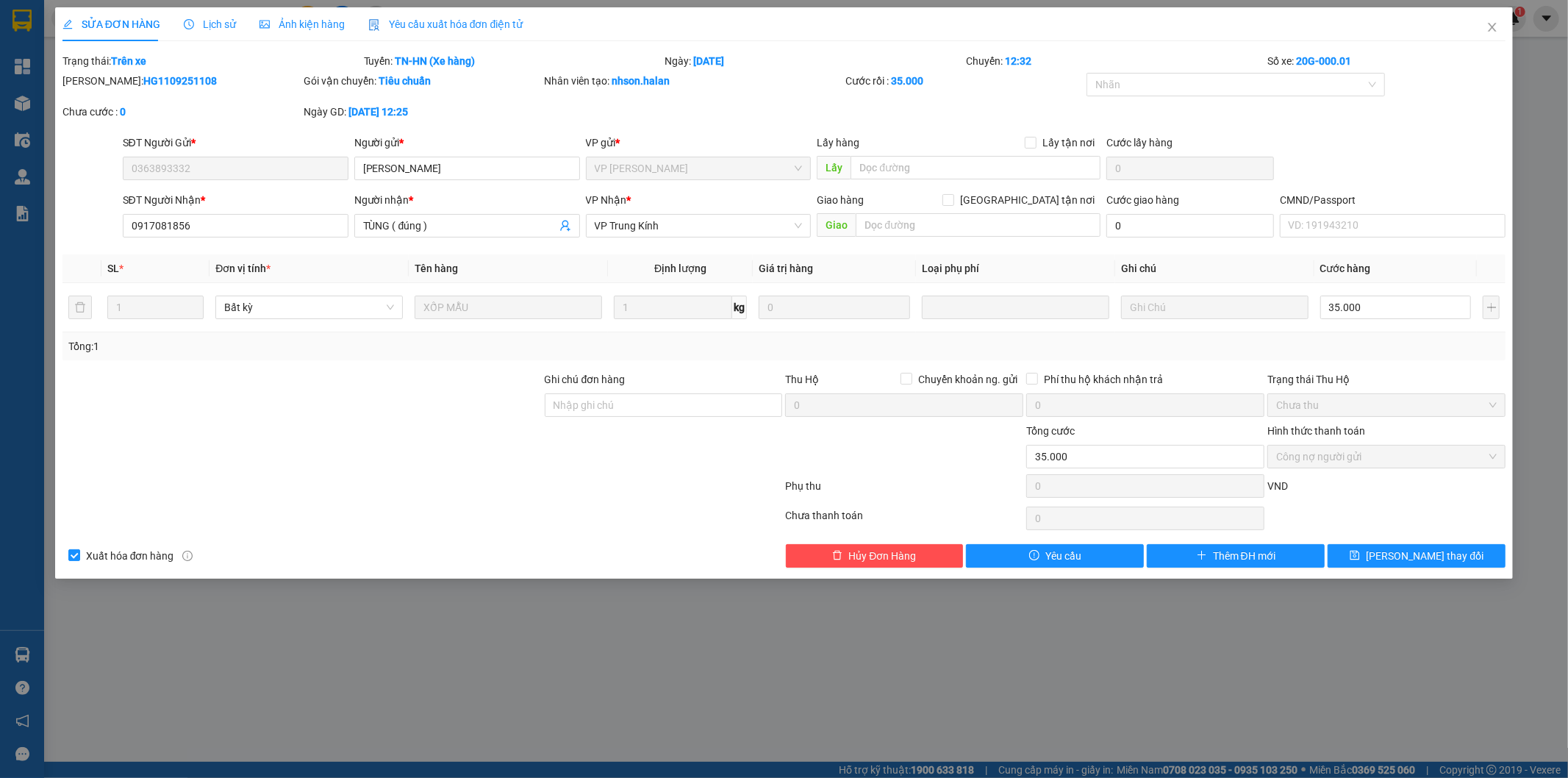
drag, startPoint x: 178, startPoint y: 82, endPoint x: 99, endPoint y: 86, distance: 79.1
click at [99, 86] on div "Mã ĐH: HG1109251108" at bounding box center [182, 81] width 238 height 16
copy b "HG1109251108"
click at [413, 35] on div "Yêu cầu xuất hóa đơn điện tử" at bounding box center [446, 24] width 155 height 34
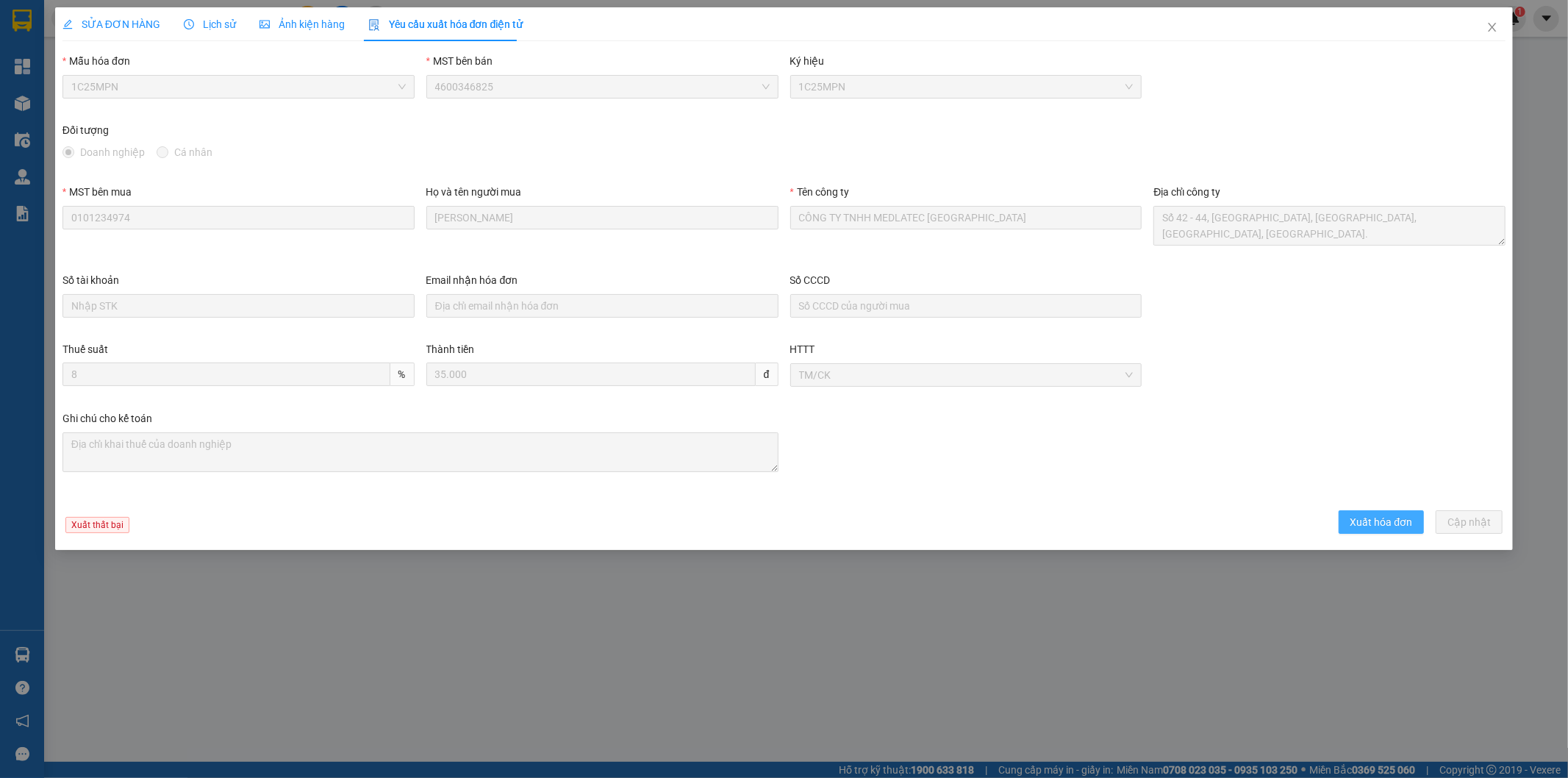
click at [1388, 517] on span "Xuất hóa đơn" at bounding box center [1382, 522] width 62 height 16
click at [1026, 458] on div "Ghi chú cho kế toán" at bounding box center [784, 455] width 1455 height 88
click at [1496, 26] on icon "close" at bounding box center [1492, 27] width 12 height 12
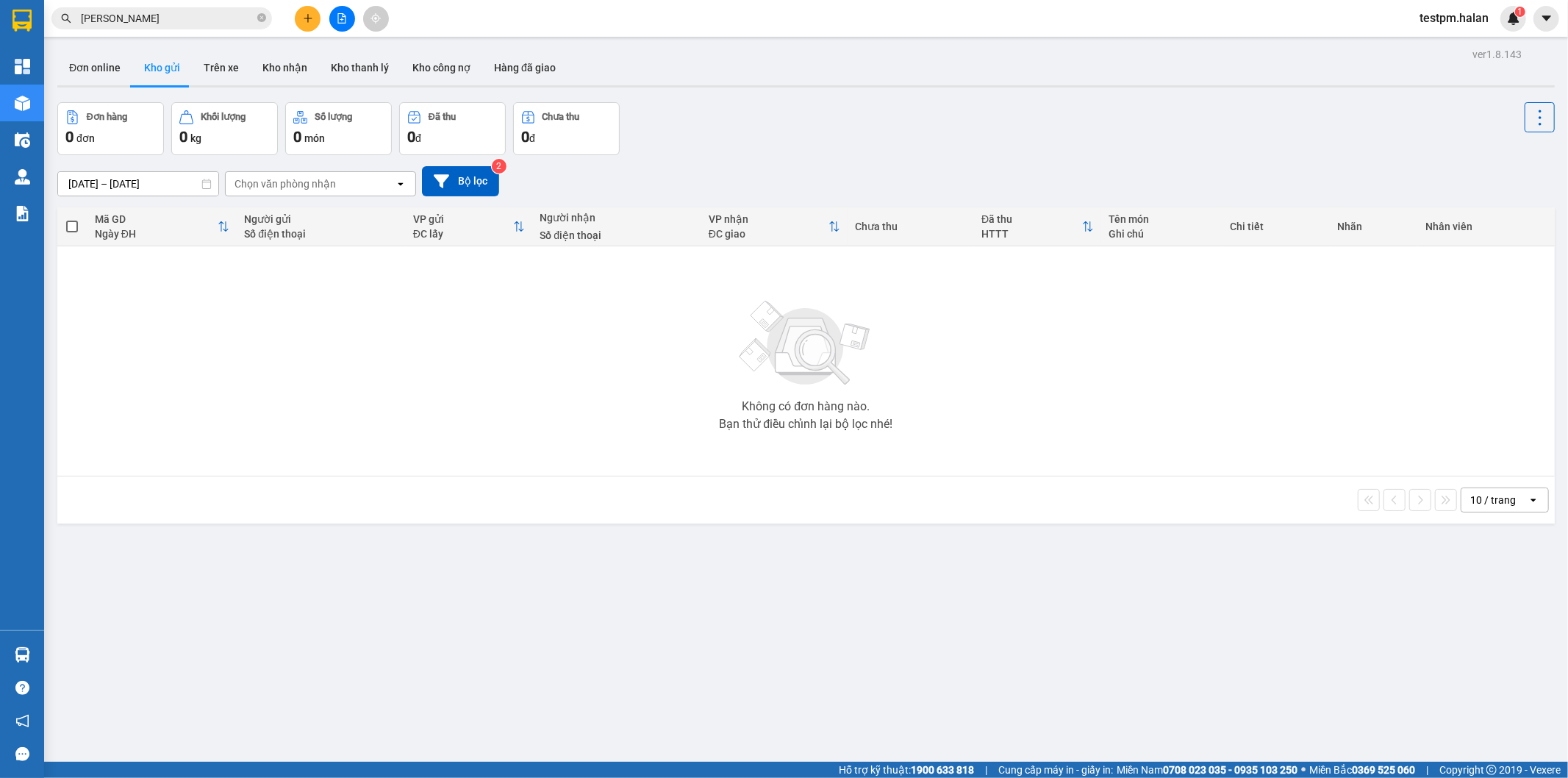
click at [167, 20] on input "lâm văn tùng" at bounding box center [167, 18] width 174 height 16
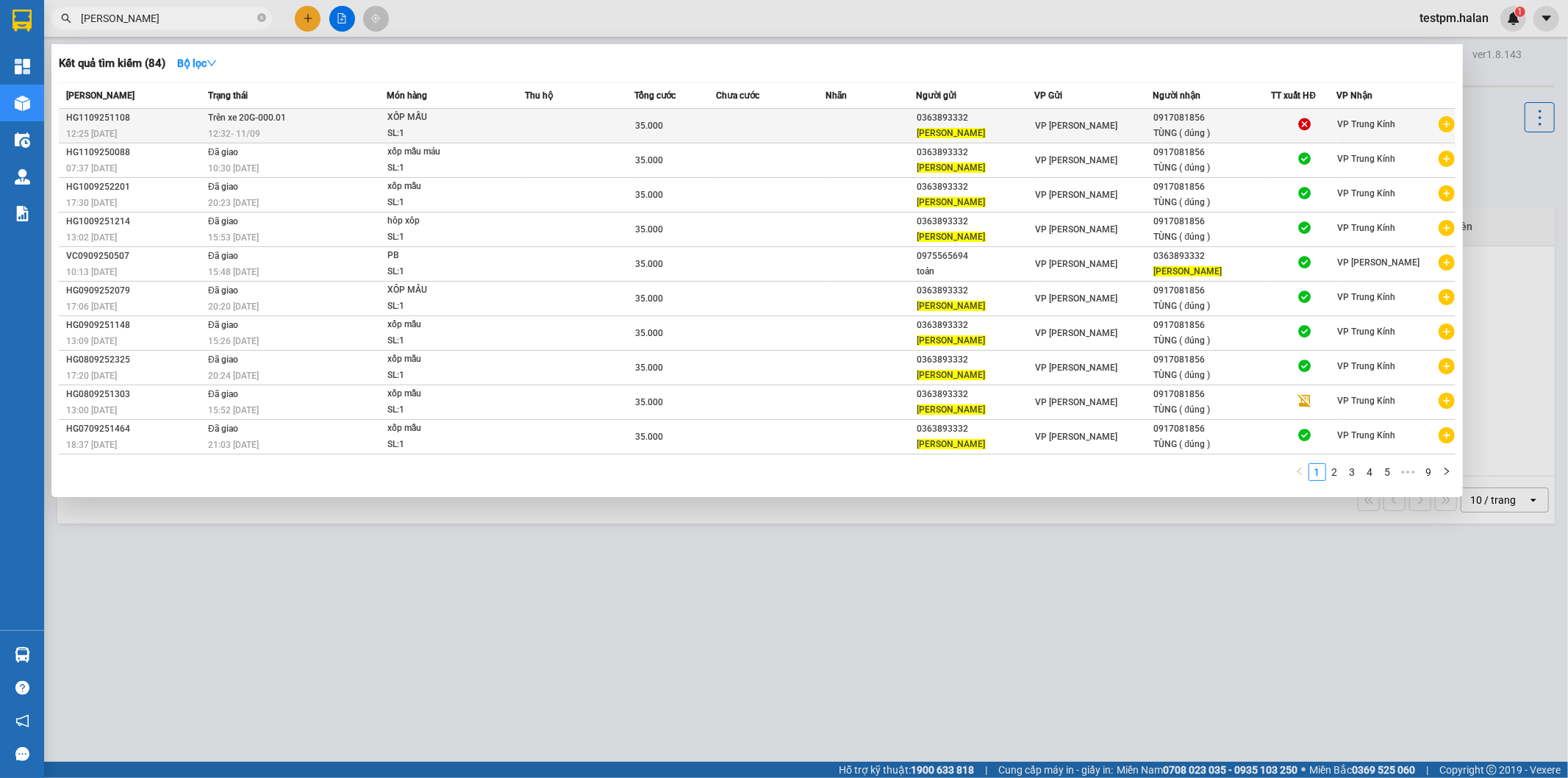
click at [773, 135] on td at bounding box center [770, 126] width 110 height 34
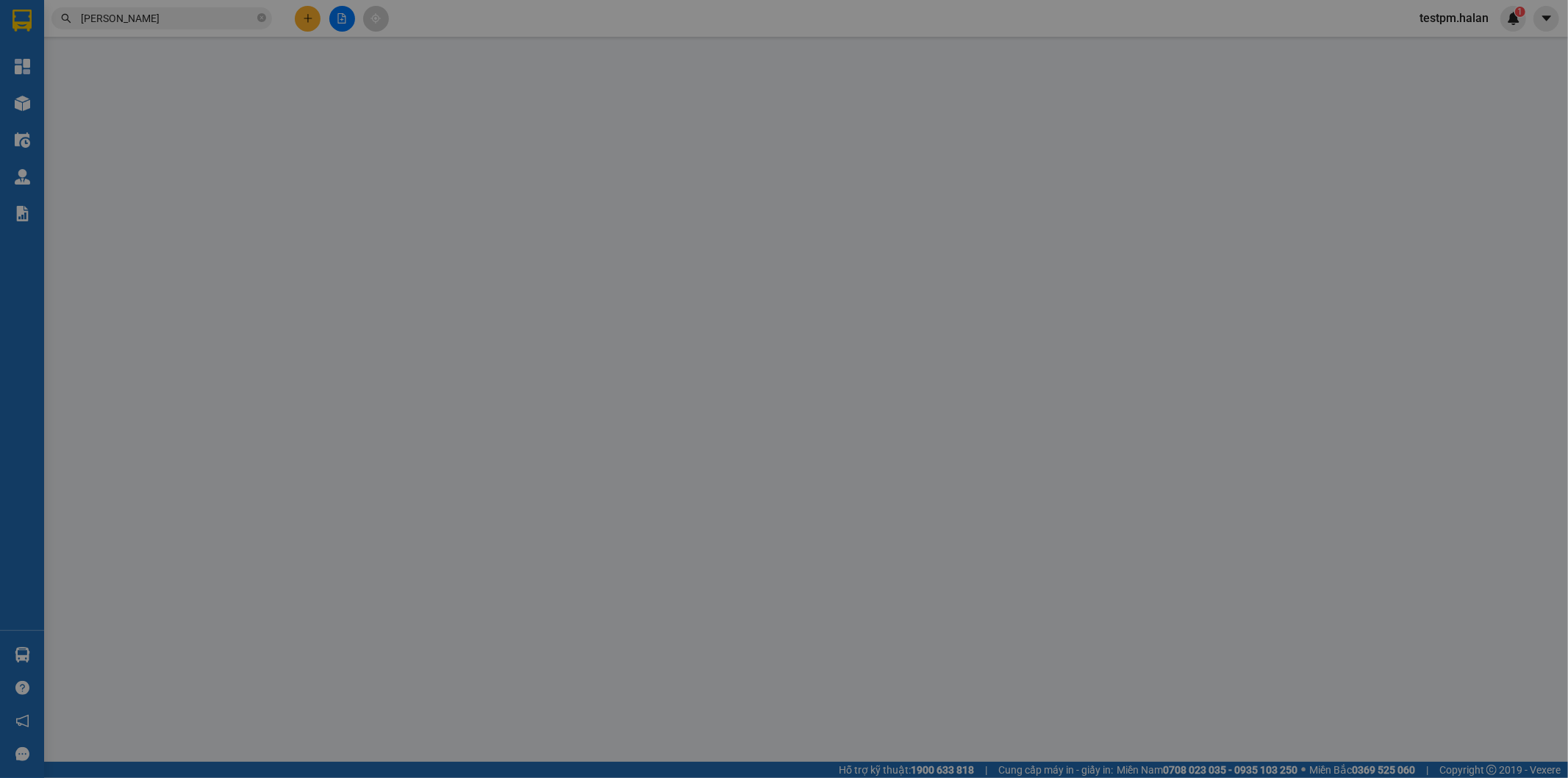
type input "0363893332"
type input "[PERSON_NAME]"
type input "0917081856"
type input "TÙNG ( đúng )"
type input "35.000"
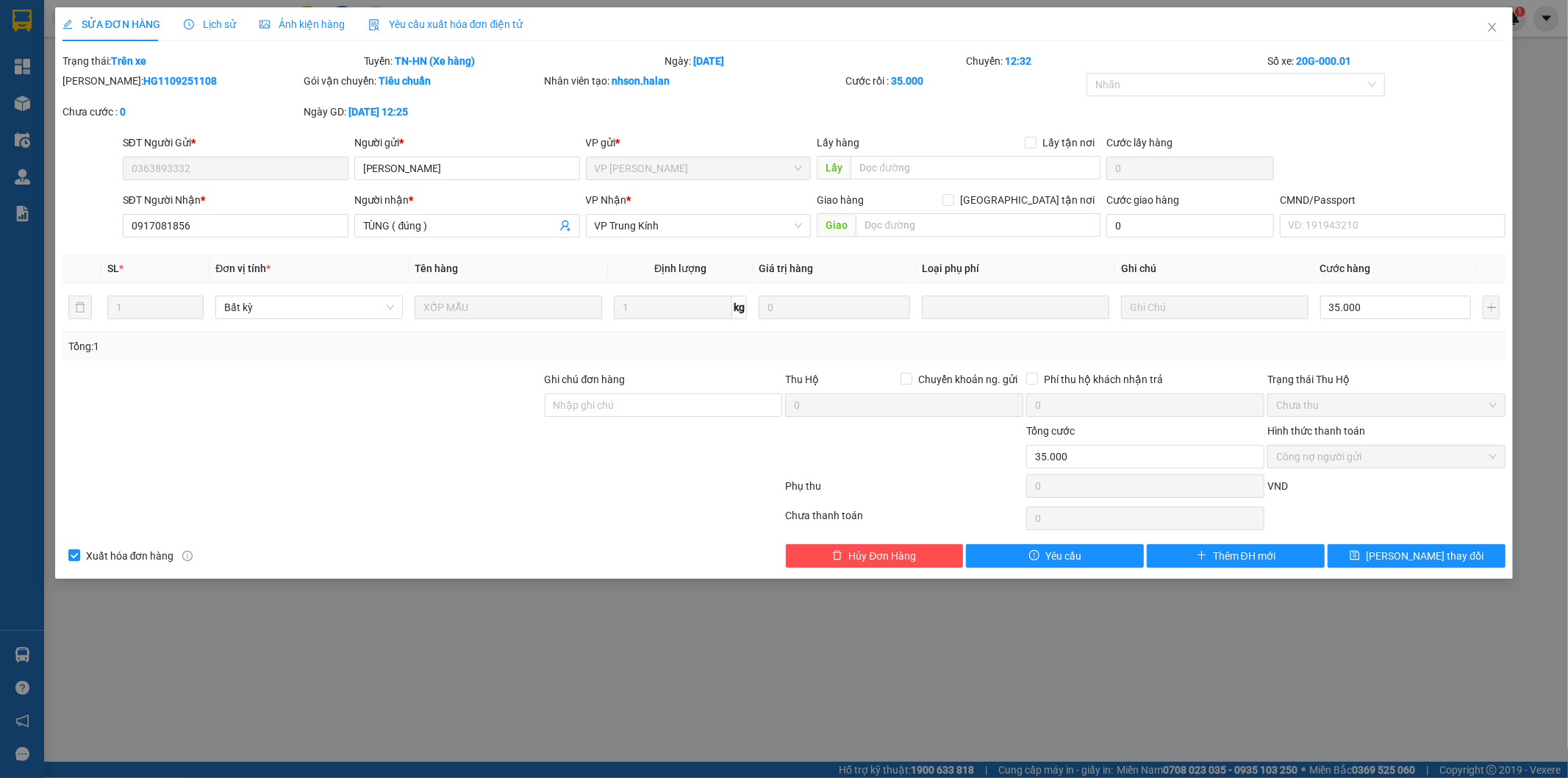
click at [402, 31] on div "Yêu cầu xuất hóa đơn điện tử" at bounding box center [446, 24] width 155 height 16
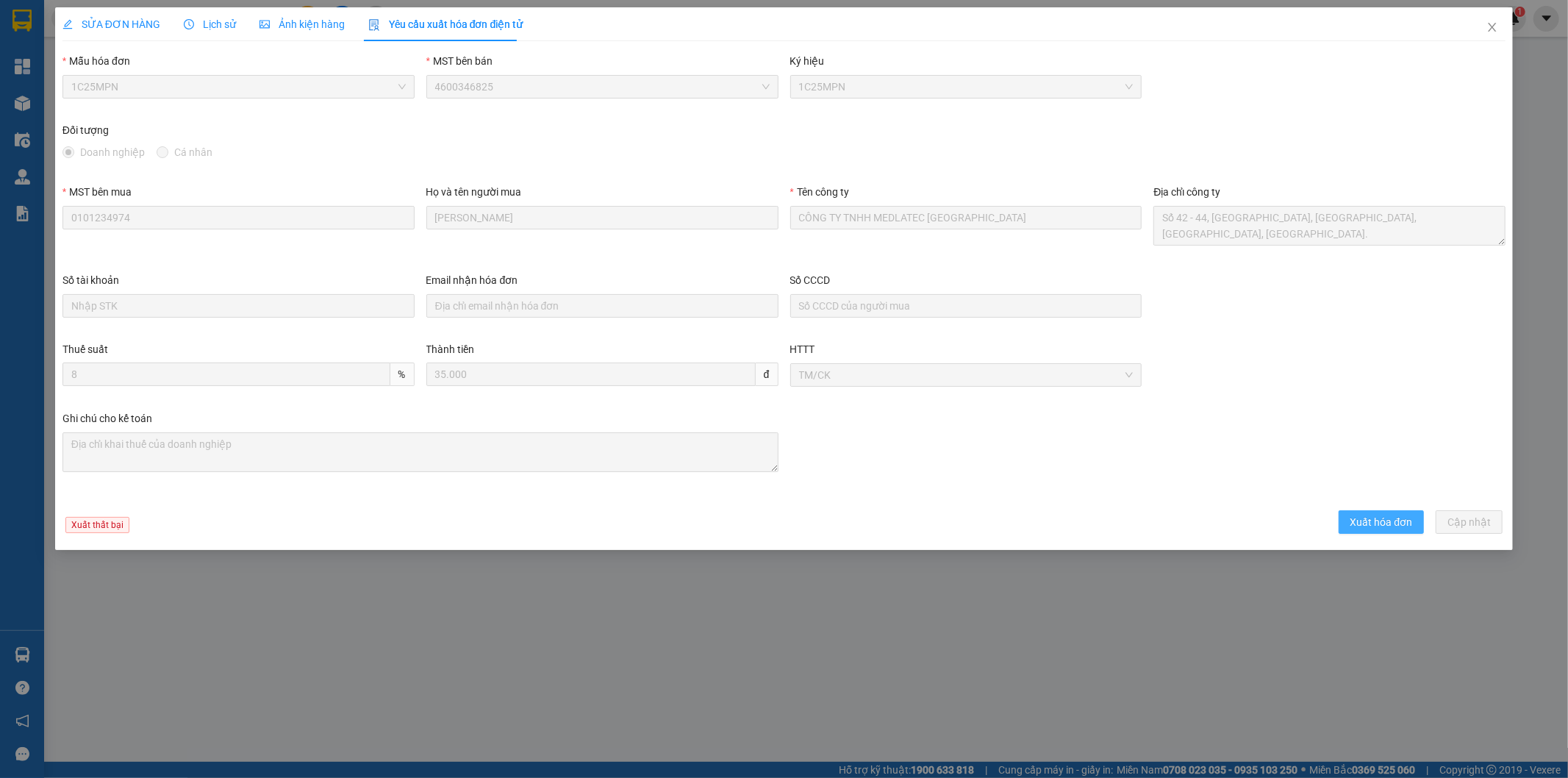
click at [1395, 519] on span "Xuất hóa đơn" at bounding box center [1382, 522] width 62 height 16
click at [1494, 24] on icon "close" at bounding box center [1492, 27] width 12 height 12
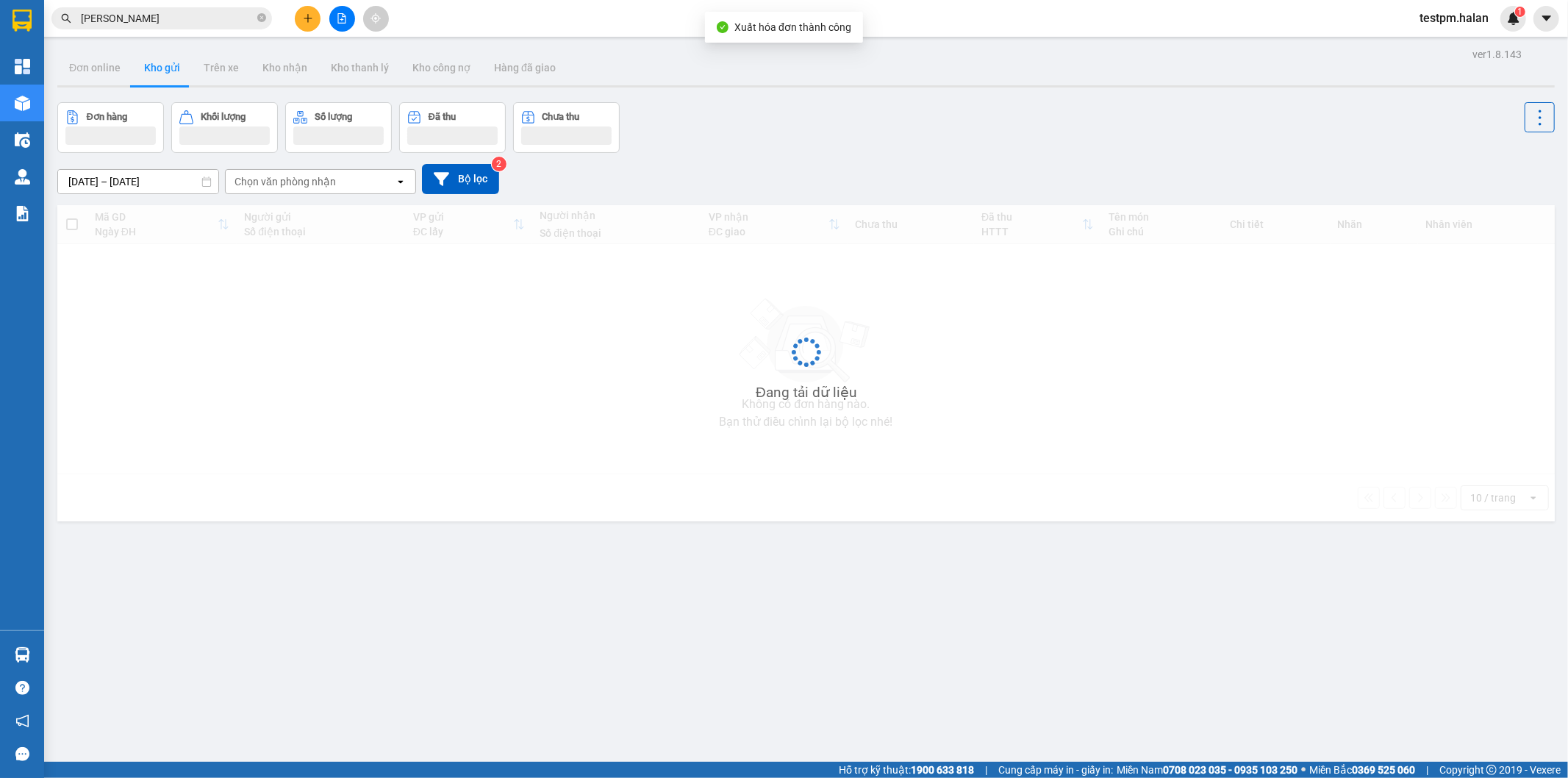
click at [225, 24] on input "lâm văn tùng" at bounding box center [167, 18] width 174 height 16
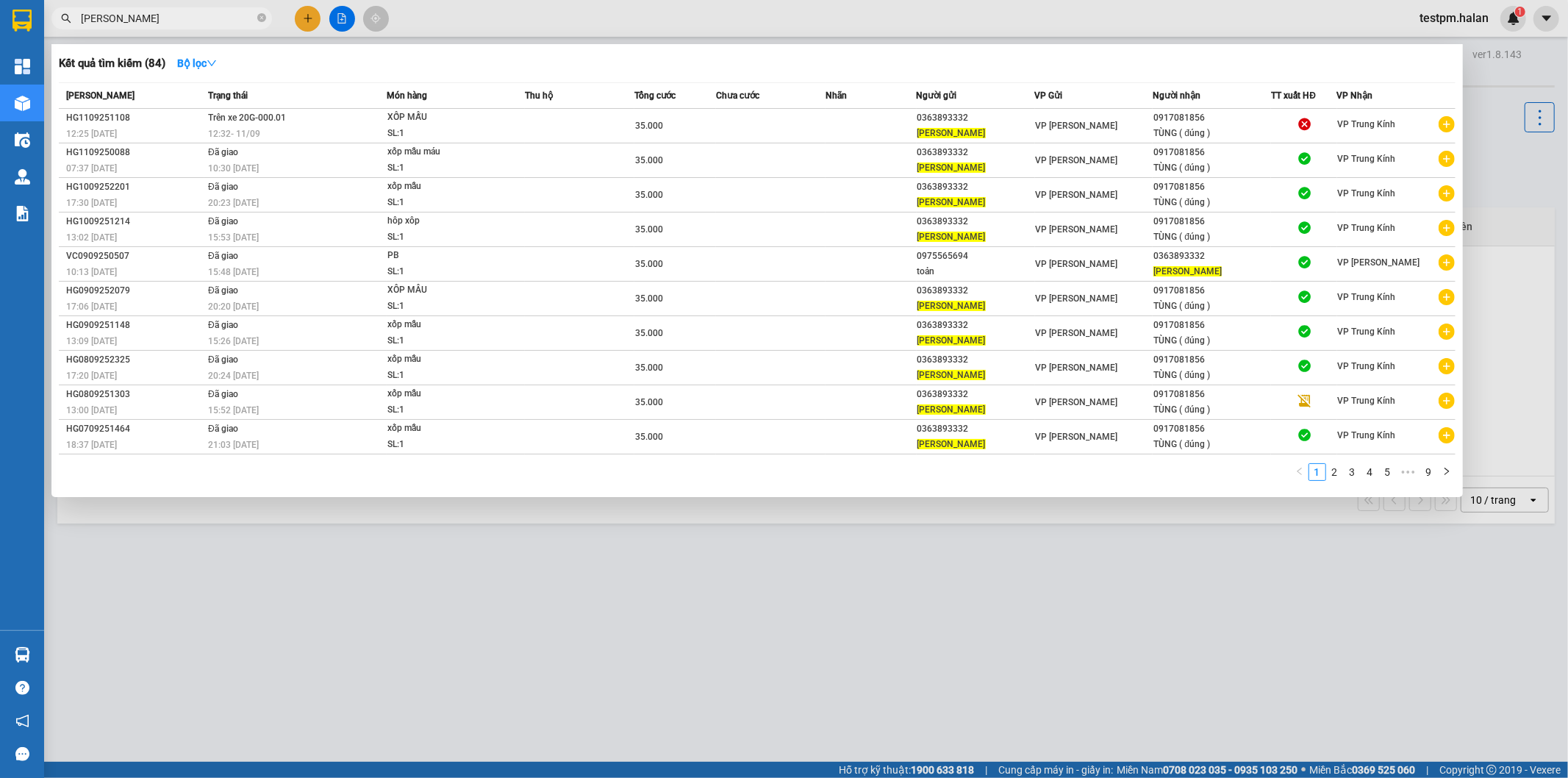
click at [225, 24] on input "lâm văn tùng" at bounding box center [167, 18] width 174 height 16
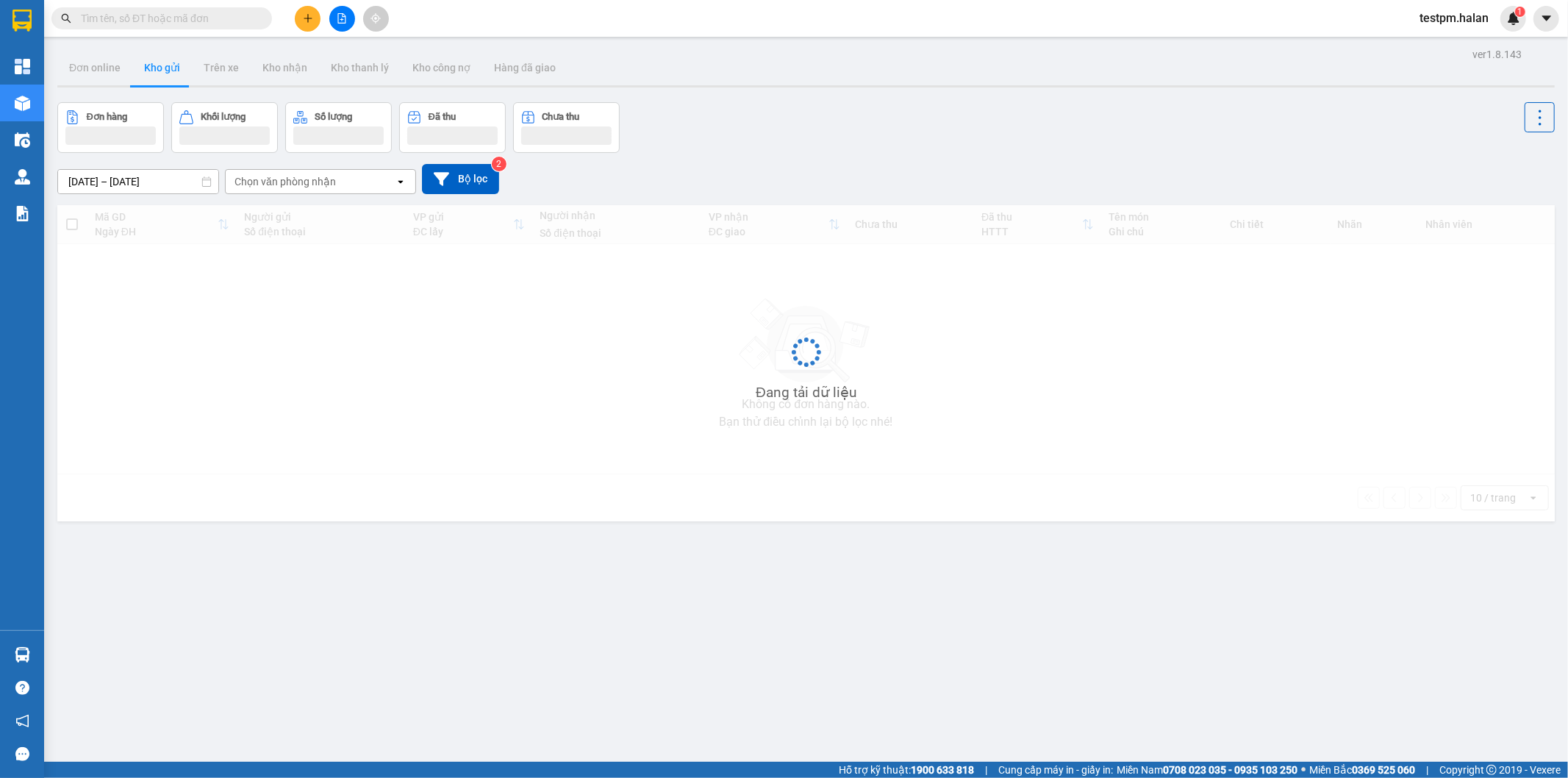
click at [122, 22] on input "text" at bounding box center [167, 18] width 174 height 16
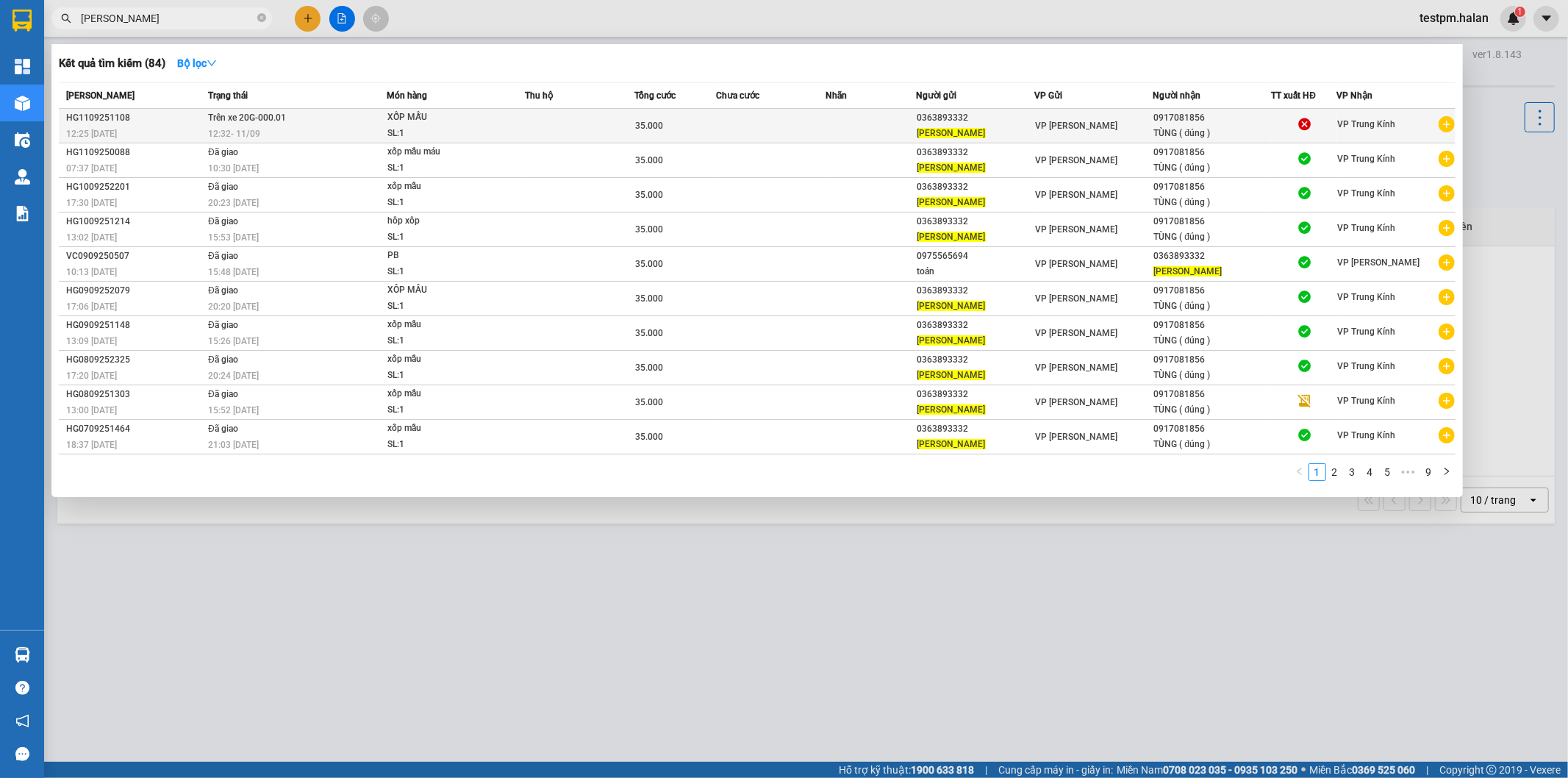
type input "[PERSON_NAME]"
click at [1269, 126] on div "TÙNG ( đúng )" at bounding box center [1211, 133] width 117 height 15
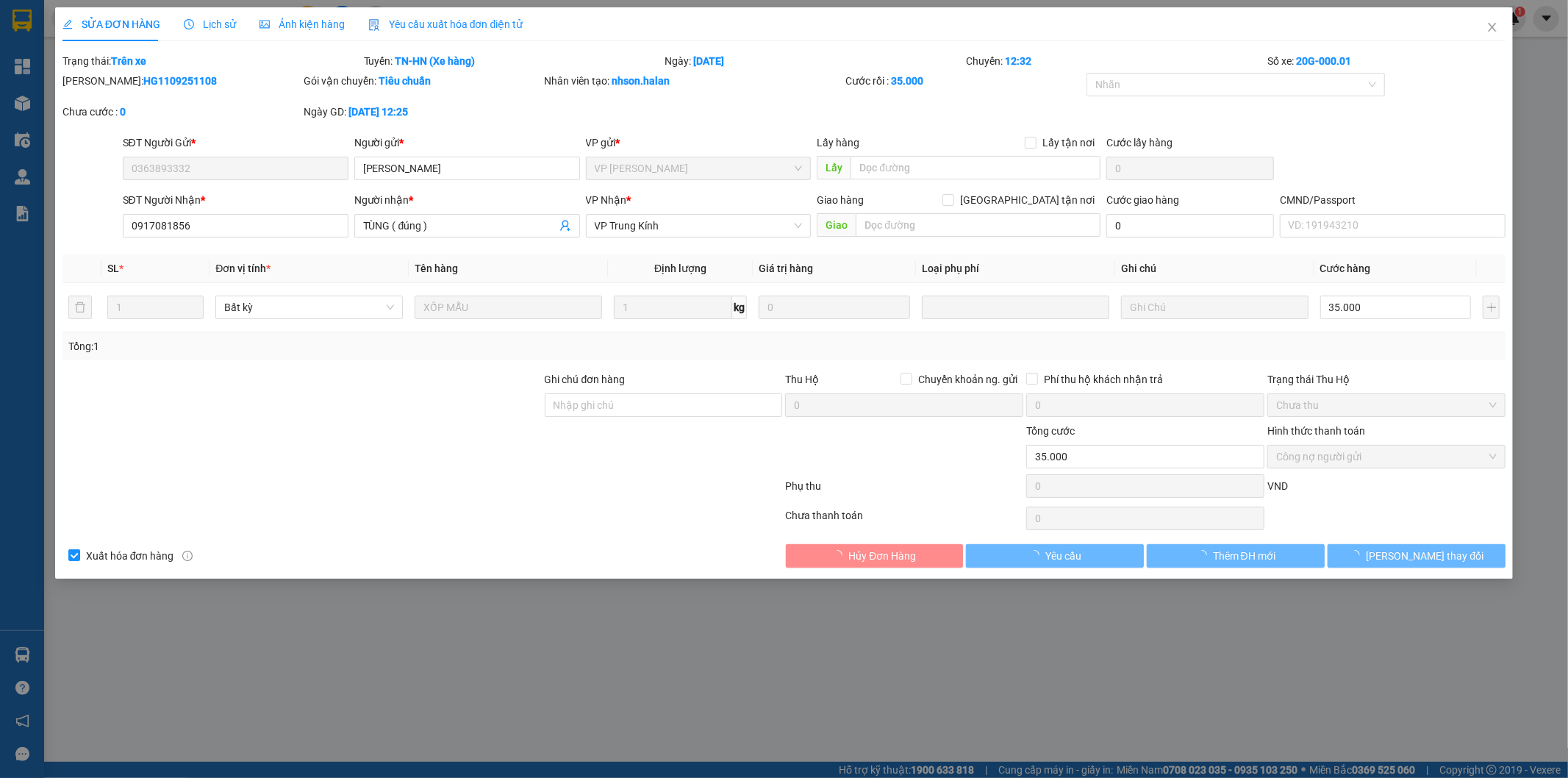
click at [210, 24] on span "Lịch sử" at bounding box center [210, 24] width 52 height 12
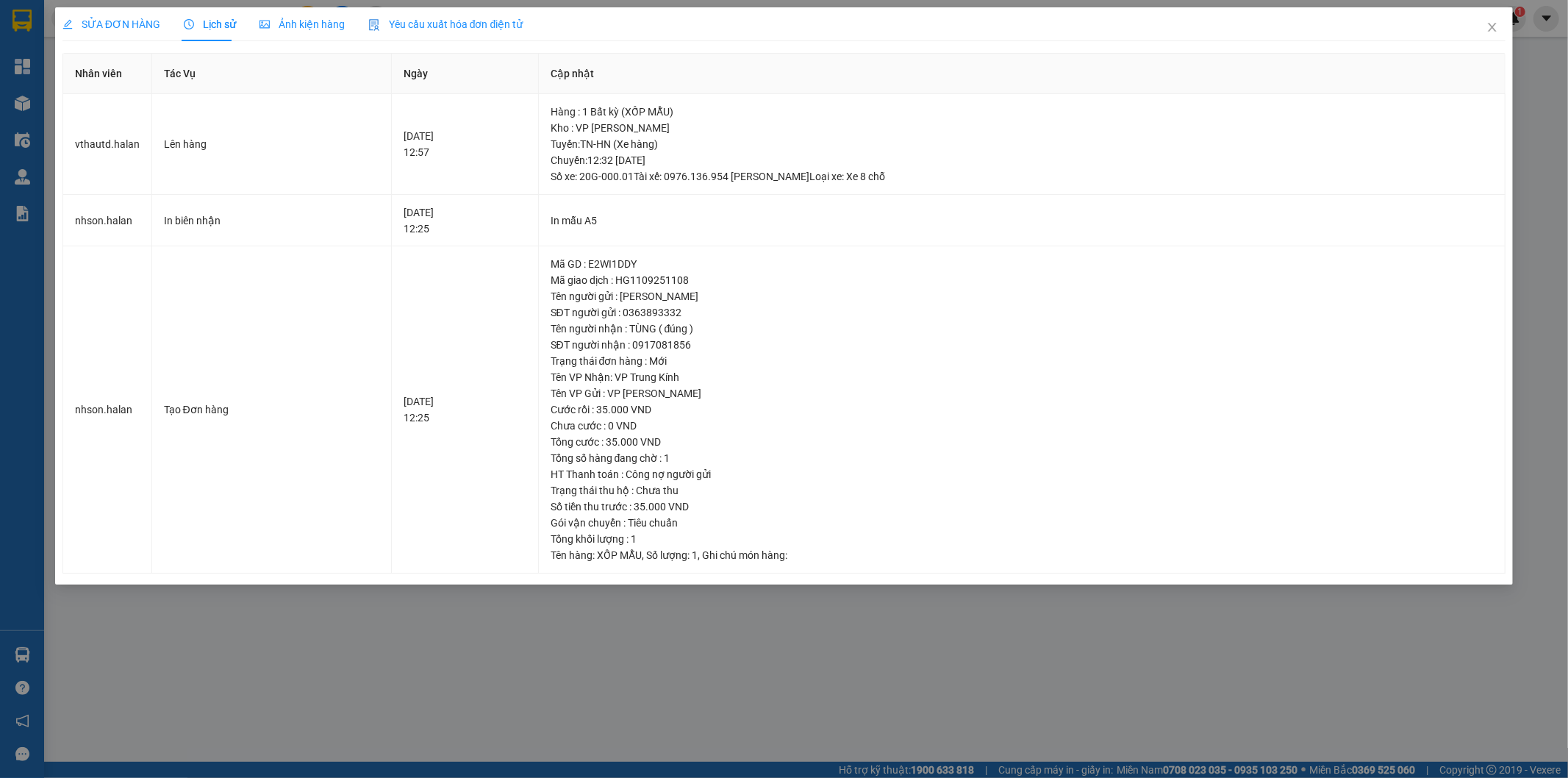
click at [418, 23] on span "Yêu cầu xuất hóa đơn điện tử" at bounding box center [446, 24] width 155 height 12
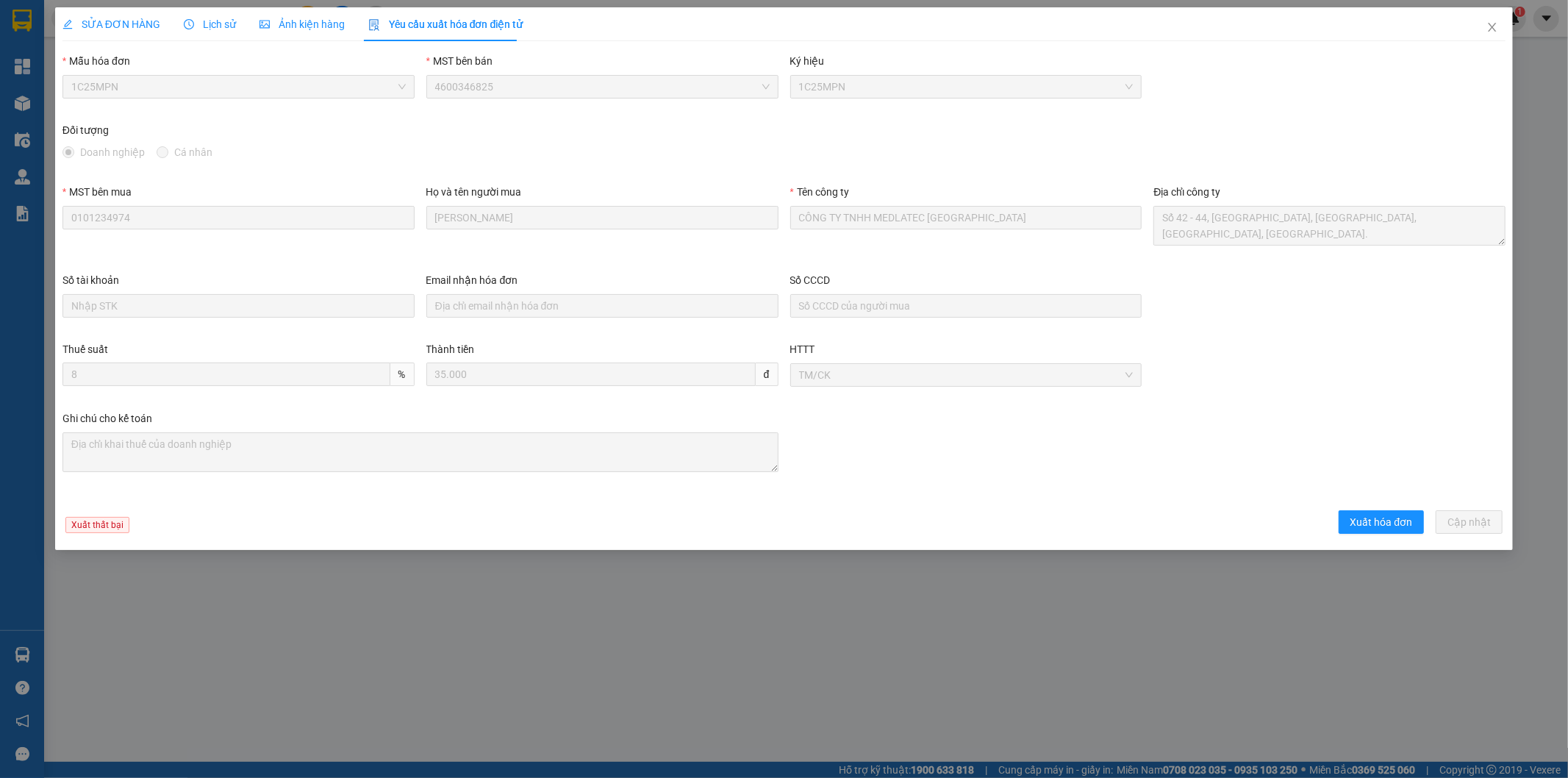
click at [203, 76] on span "1C25MPN" at bounding box center [238, 87] width 334 height 22
click at [101, 525] on span "Xuất thất bại" at bounding box center [98, 525] width 64 height 16
click at [1390, 520] on span "Xuất hóa đơn" at bounding box center [1382, 522] width 62 height 16
click at [224, 21] on span "Lịch sử" at bounding box center [210, 24] width 52 height 12
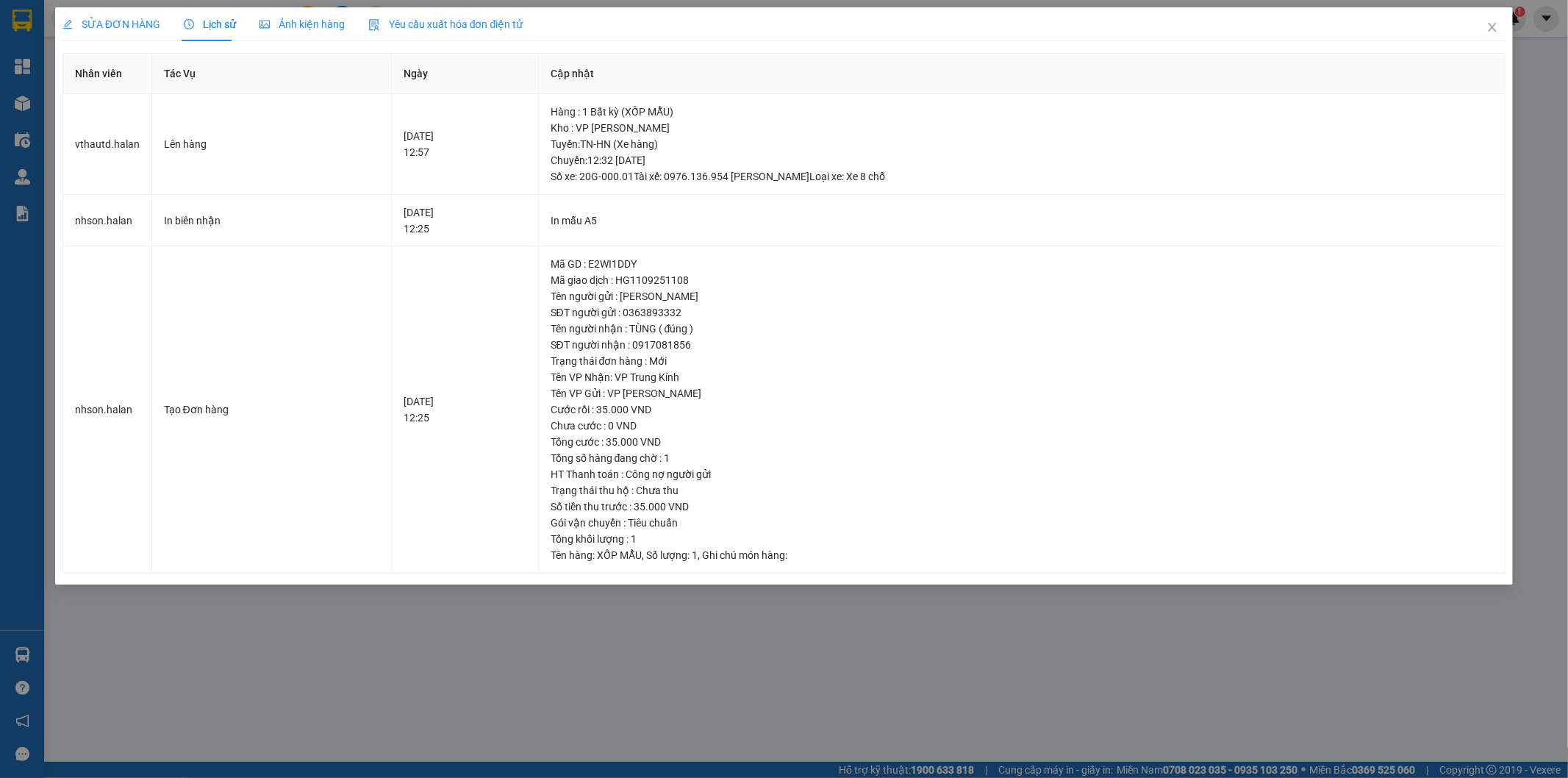
drag, startPoint x: 126, startPoint y: 25, endPoint x: 416, endPoint y: 0, distance: 291.1
click at [130, 25] on span "SỬA ĐƠN HÀNG" at bounding box center [111, 24] width 98 height 12
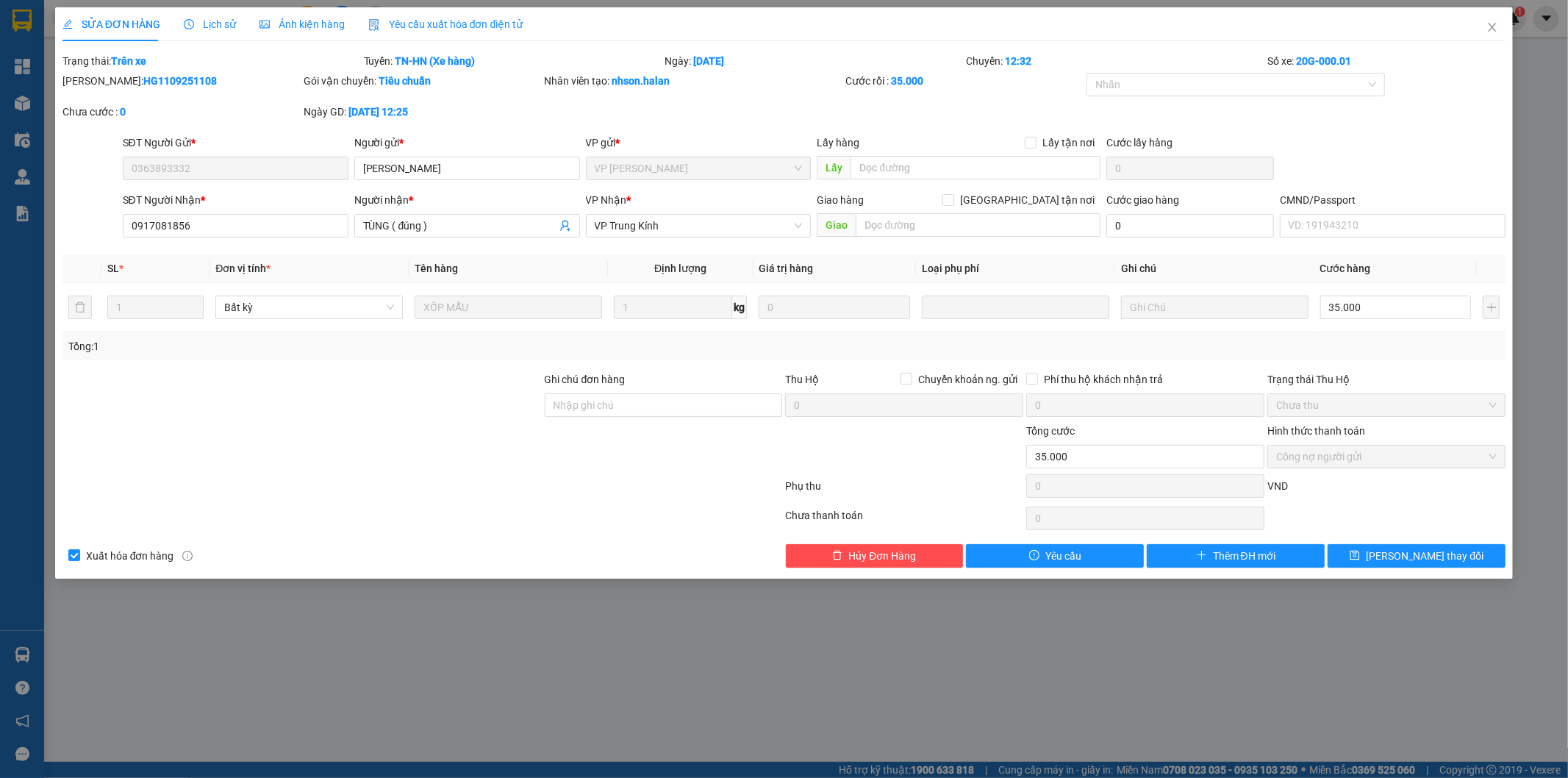
click at [494, 30] on span "Yêu cầu xuất hóa đơn điện tử" at bounding box center [446, 24] width 155 height 12
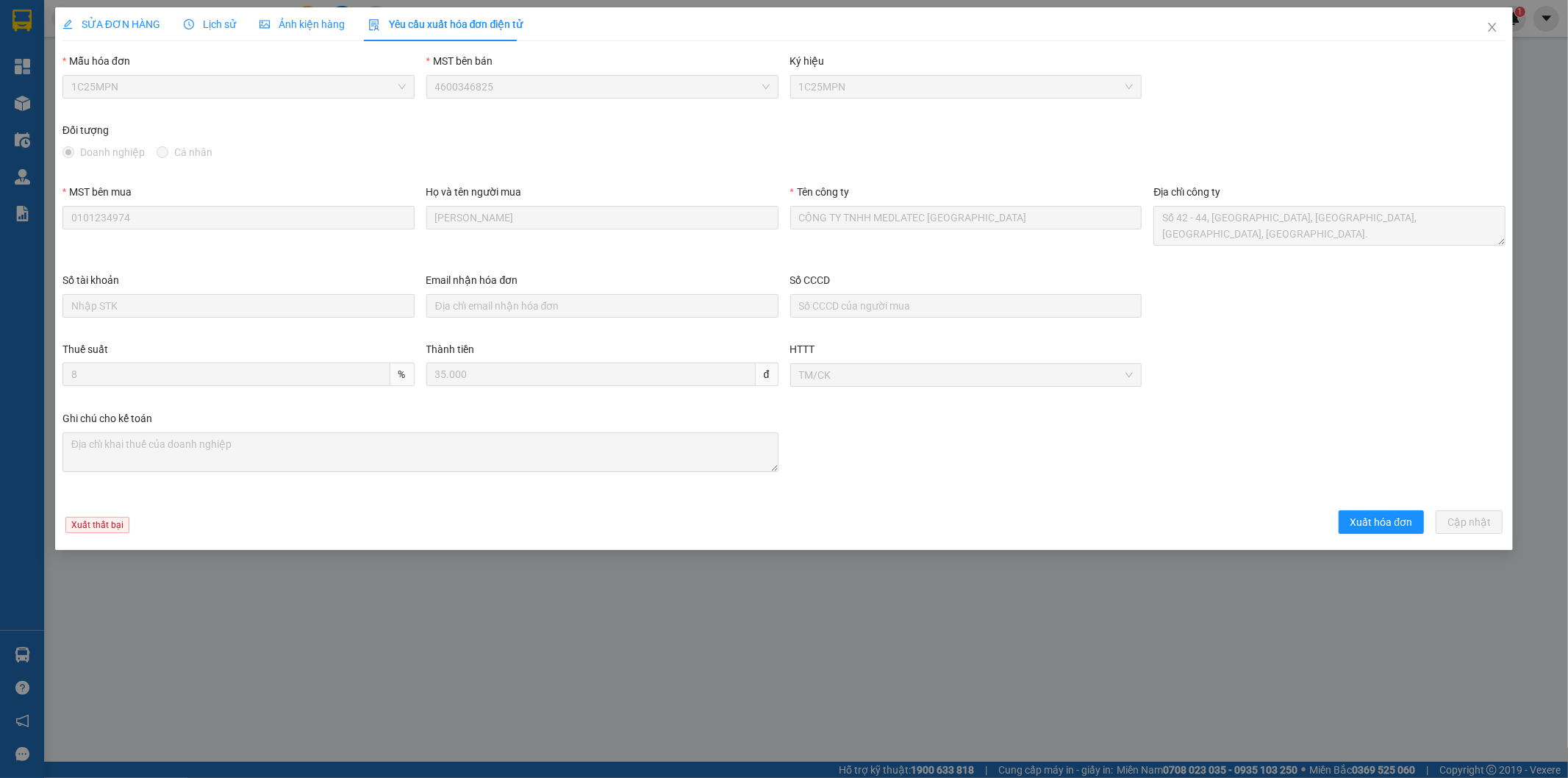
click at [86, 31] on div "SỬA ĐƠN HÀNG" at bounding box center [111, 24] width 98 height 16
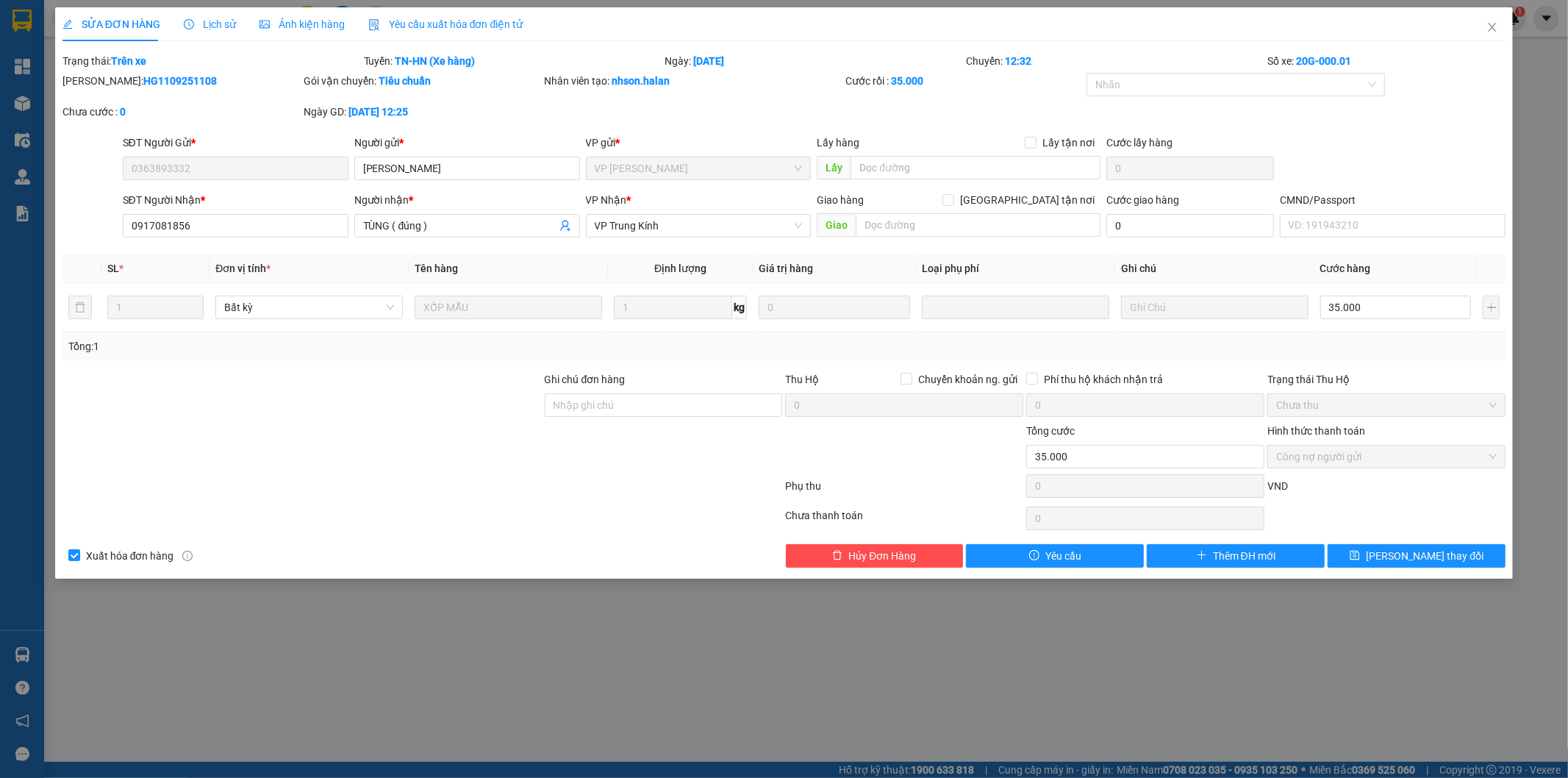
click at [410, 39] on div "Yêu cầu xuất hóa đơn điện tử" at bounding box center [446, 24] width 155 height 34
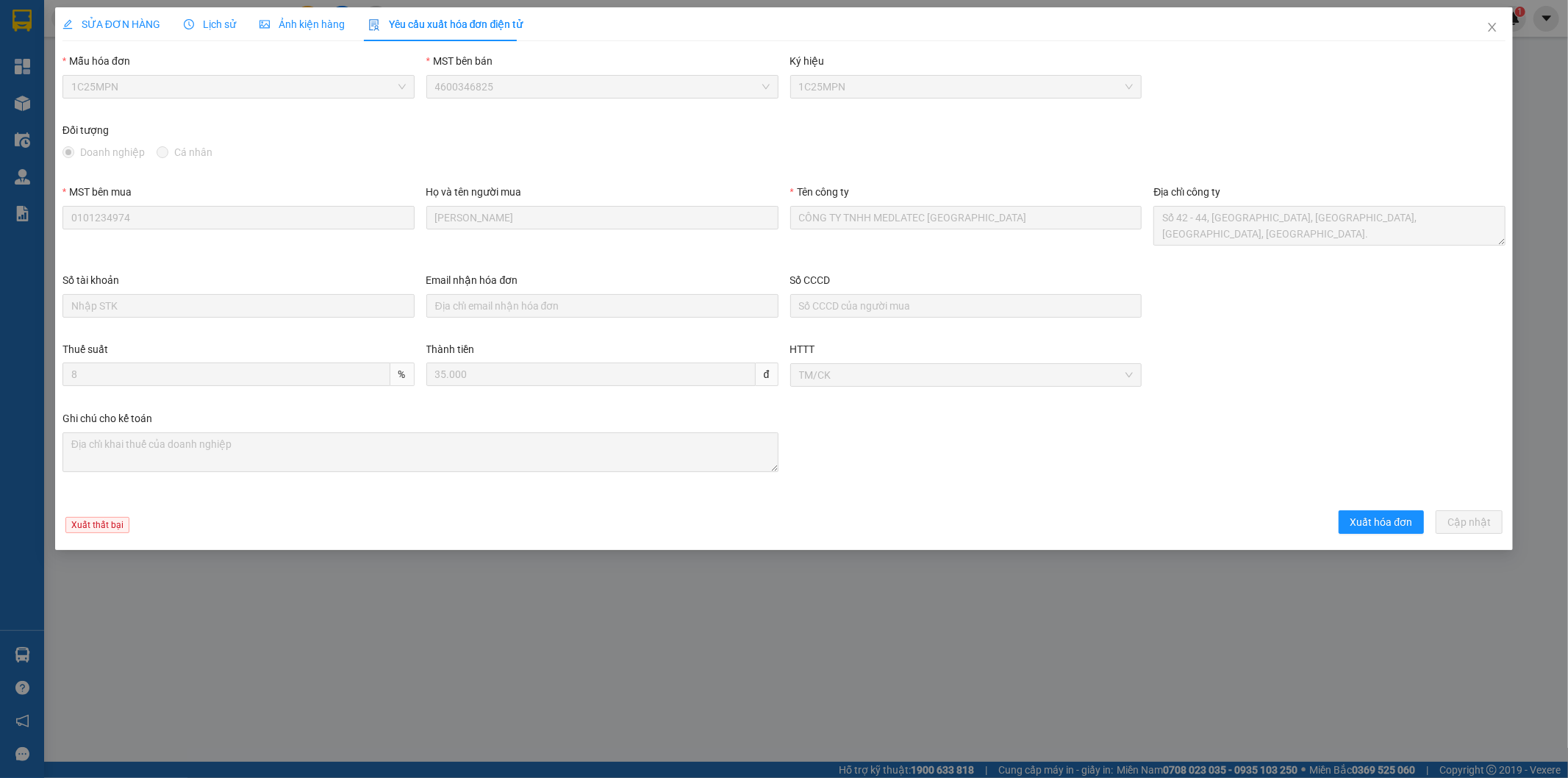
drag, startPoint x: 122, startPoint y: 19, endPoint x: 302, endPoint y: 22, distance: 180.0
click at [122, 20] on span "SỬA ĐƠN HÀNG" at bounding box center [111, 24] width 98 height 12
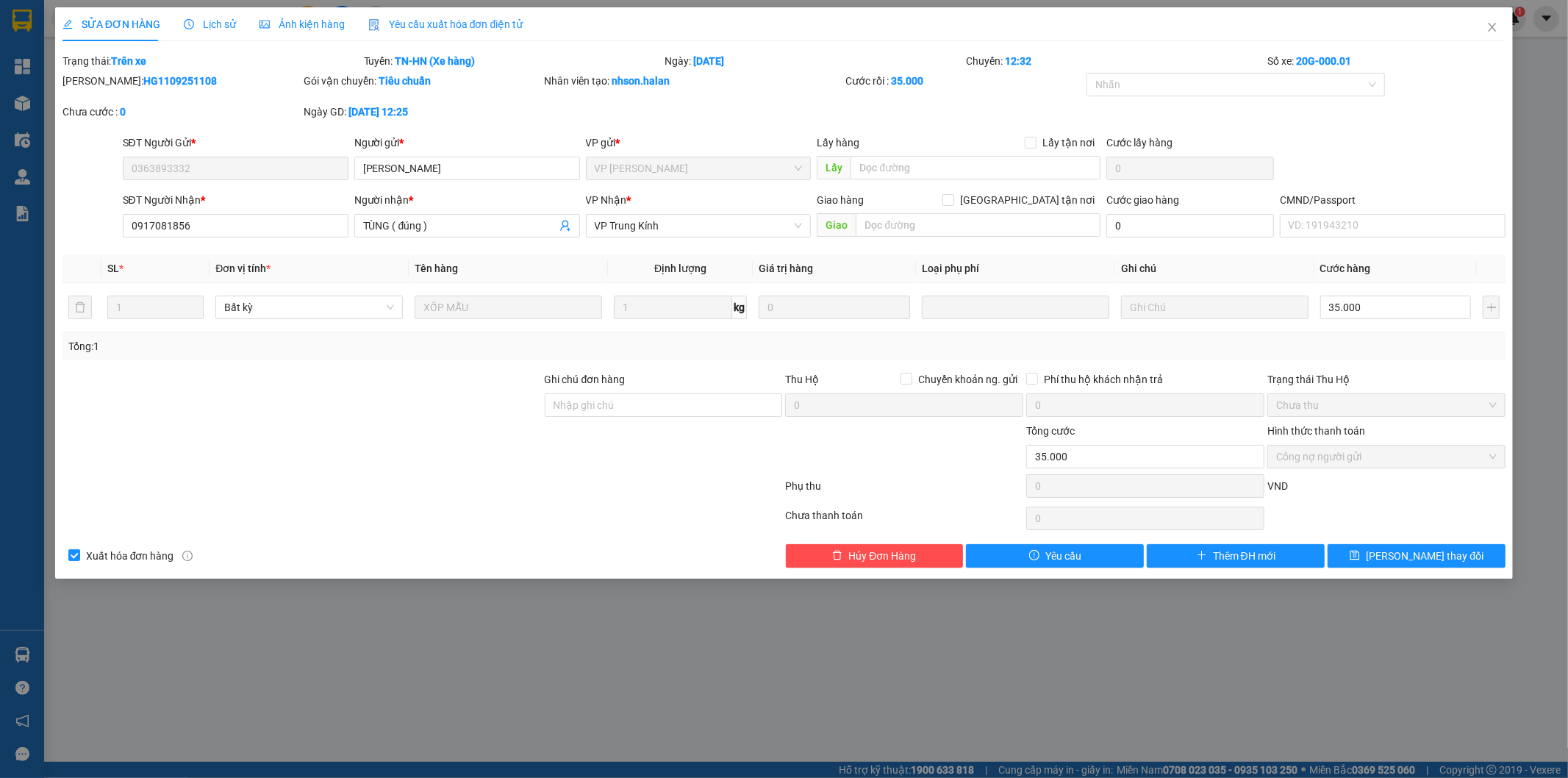
click at [438, 12] on div "Yêu cầu xuất hóa đơn điện tử" at bounding box center [446, 24] width 155 height 34
